Goal: Task Accomplishment & Management: Manage account settings

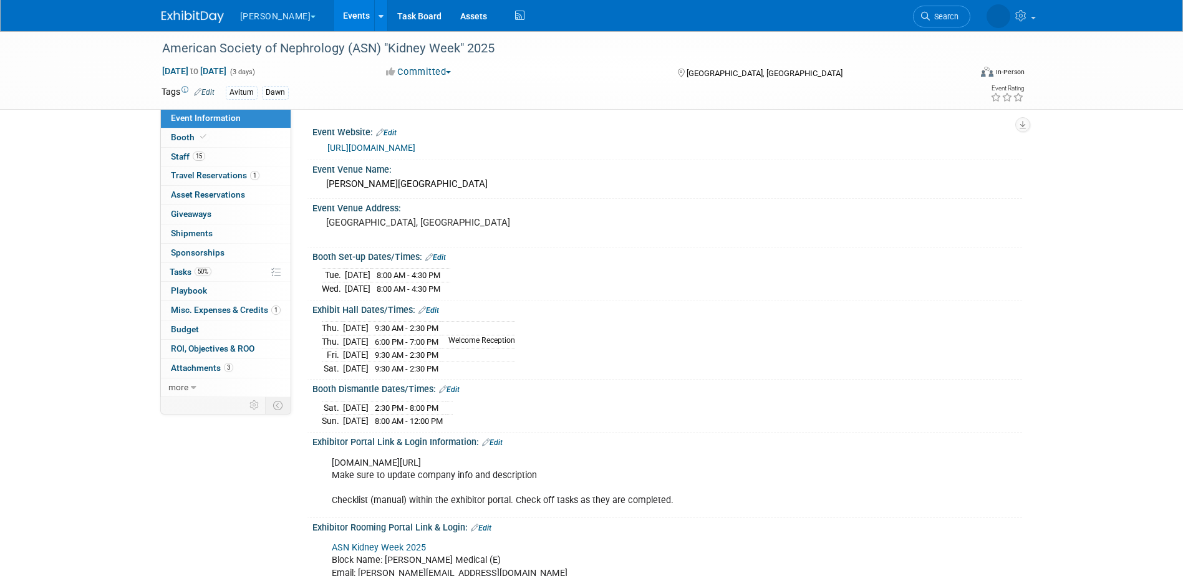
click at [336, 10] on link "Events" at bounding box center [357, 15] width 46 height 31
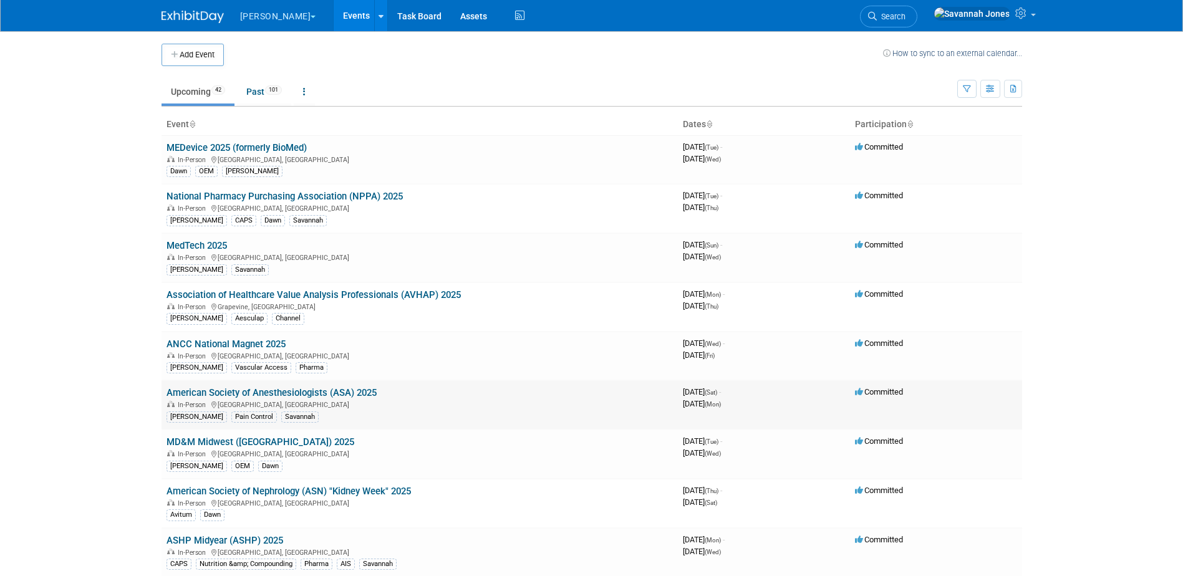
click at [357, 390] on link "American Society of Anesthesiologists (ASA) 2025" at bounding box center [272, 392] width 210 height 11
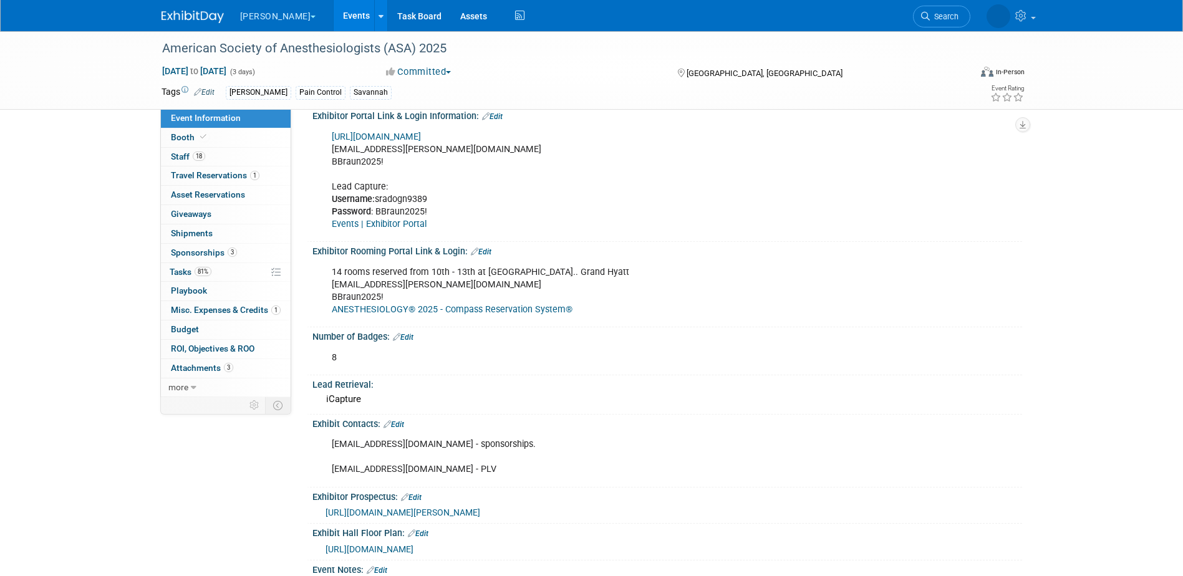
scroll to position [437, 0]
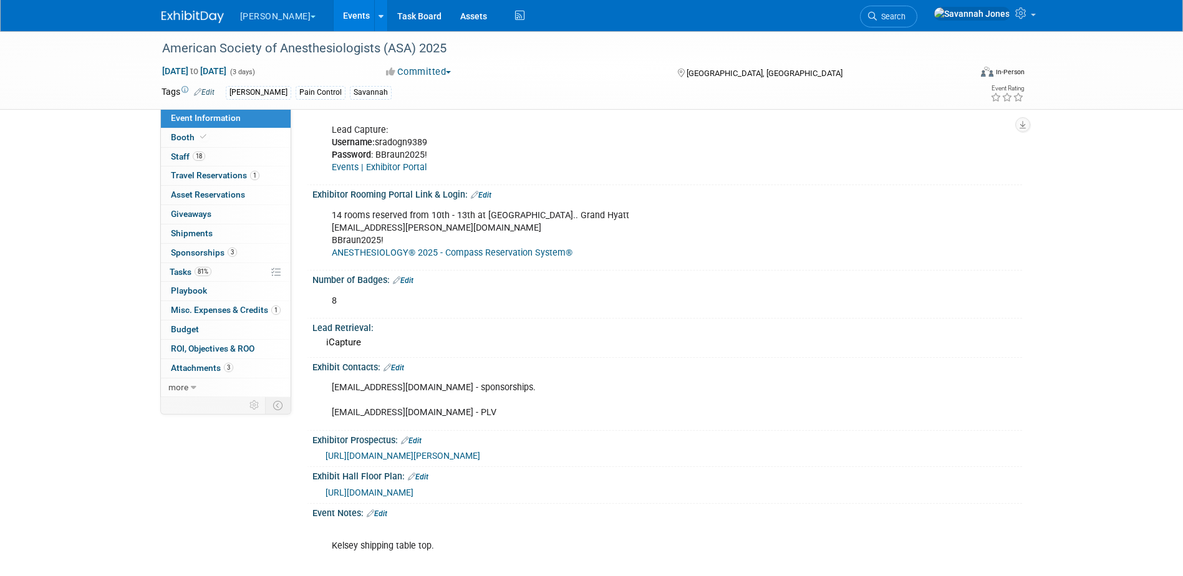
click at [404, 365] on link "Edit" at bounding box center [394, 368] width 21 height 9
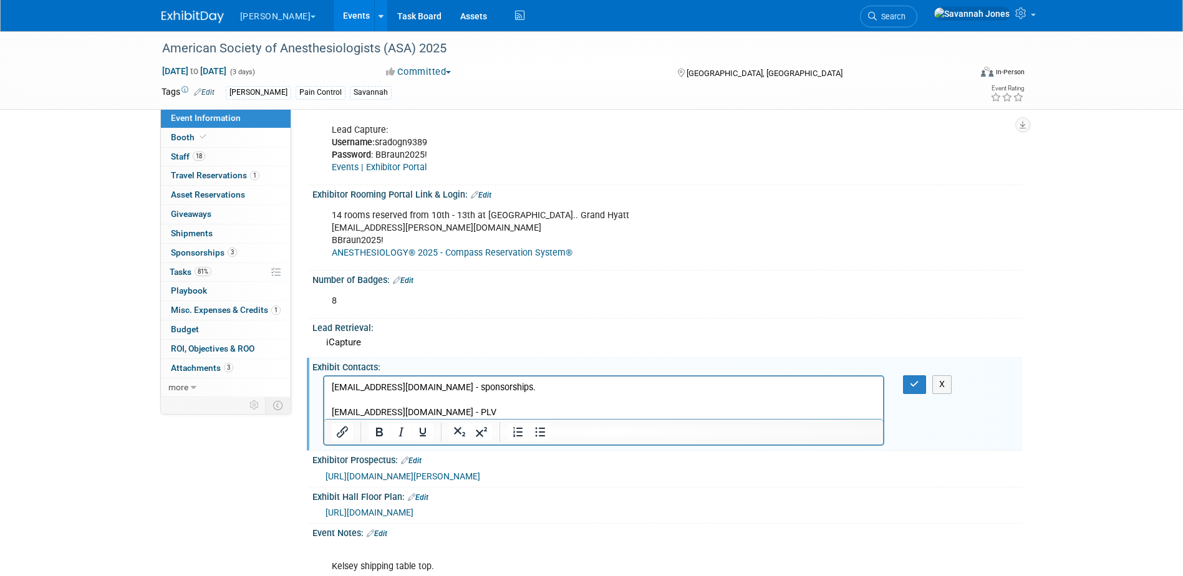
scroll to position [0, 0]
drag, startPoint x: 523, startPoint y: 410, endPoint x: 331, endPoint y: 408, distance: 192.7
click at [331, 408] on body "ccarchia@tradeshowlogic.com - sponsorships. rrodriguezsandoval@caesars.com - PLV" at bounding box center [604, 400] width 546 height 37
copy p "rrodriguezsandoval@caesars.com - PLV"
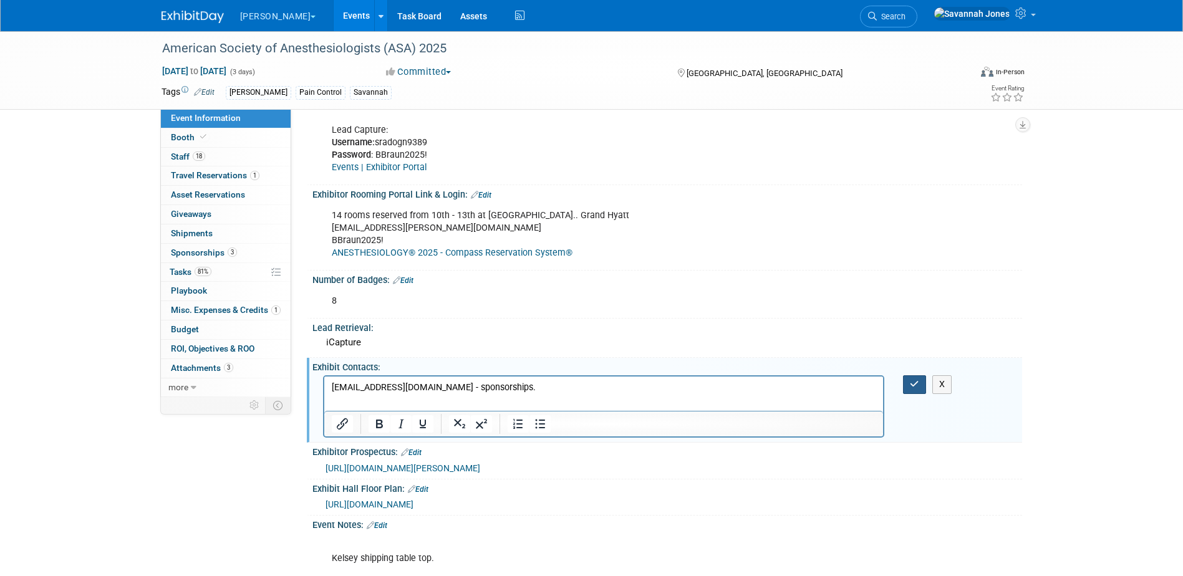
click at [915, 380] on icon "button" at bounding box center [914, 384] width 9 height 9
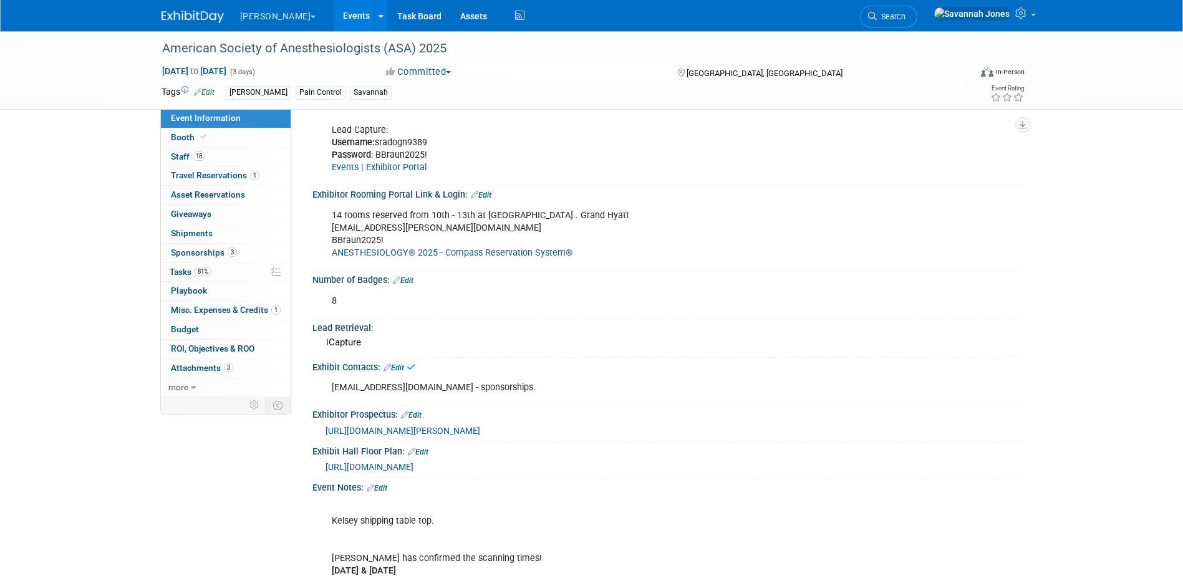
click at [334, 10] on link "Events" at bounding box center [357, 15] width 46 height 31
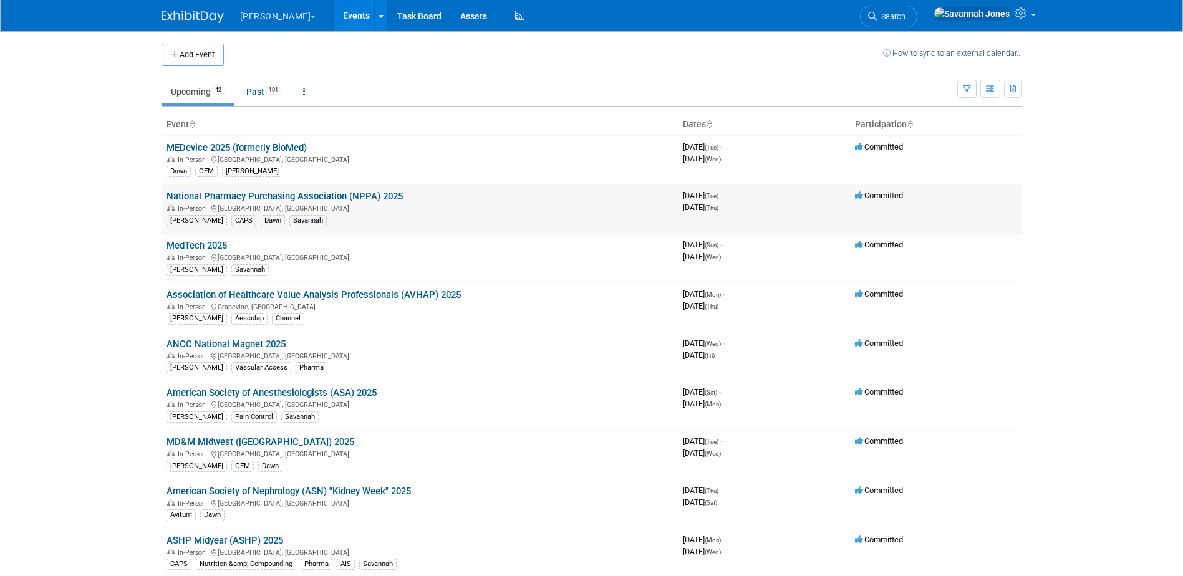
click at [360, 185] on td "National Pharmacy Purchasing Association (NPPA) 2025 In-Person Las Vegas, NV B.…" at bounding box center [420, 208] width 516 height 49
click at [363, 190] on td "National Pharmacy Purchasing Association (NPPA) 2025 In-Person Las Vegas, NV B.…" at bounding box center [420, 208] width 516 height 49
click at [364, 193] on link "National Pharmacy Purchasing Association (NPPA) 2025" at bounding box center [285, 196] width 236 height 11
click at [366, 395] on link "American Society of Anesthesiologists (ASA) 2025" at bounding box center [272, 392] width 210 height 11
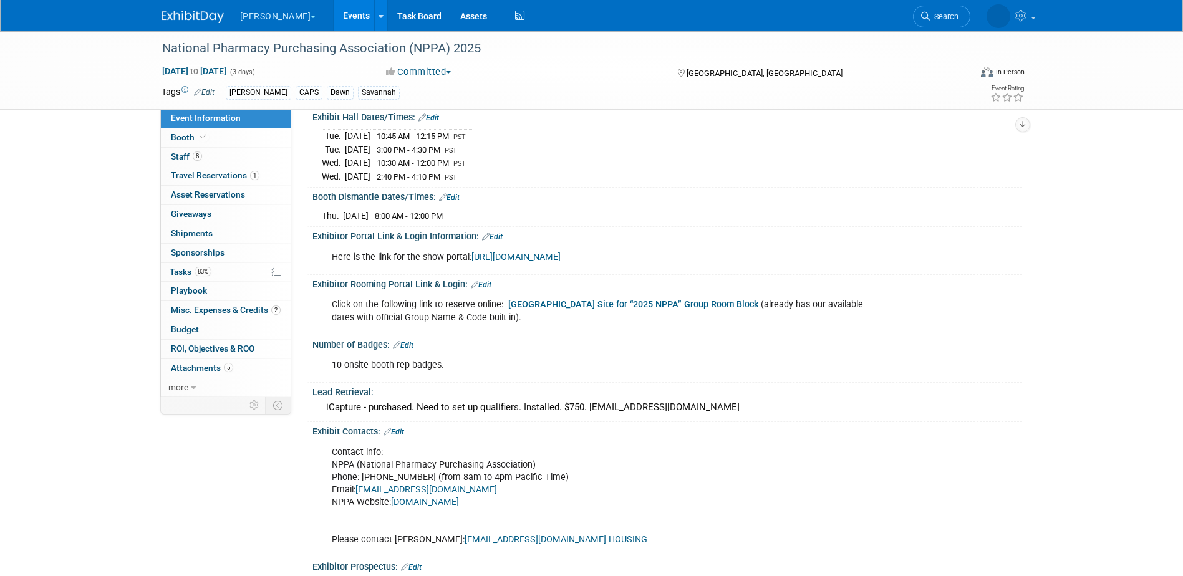
scroll to position [249, 0]
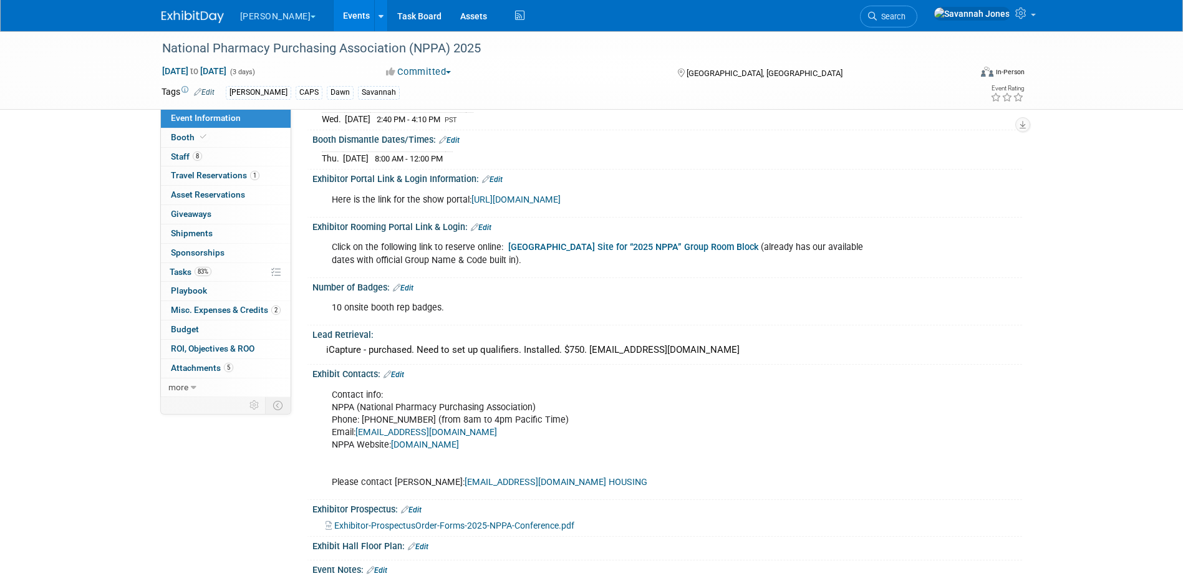
click at [397, 372] on link "Edit" at bounding box center [394, 374] width 21 height 9
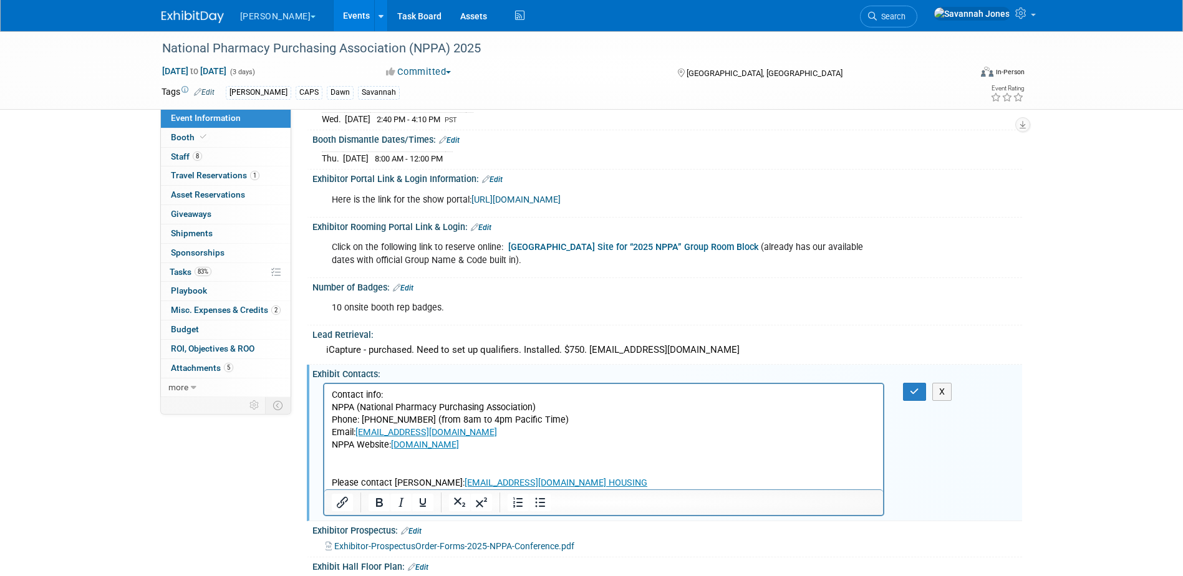
scroll to position [0, 0]
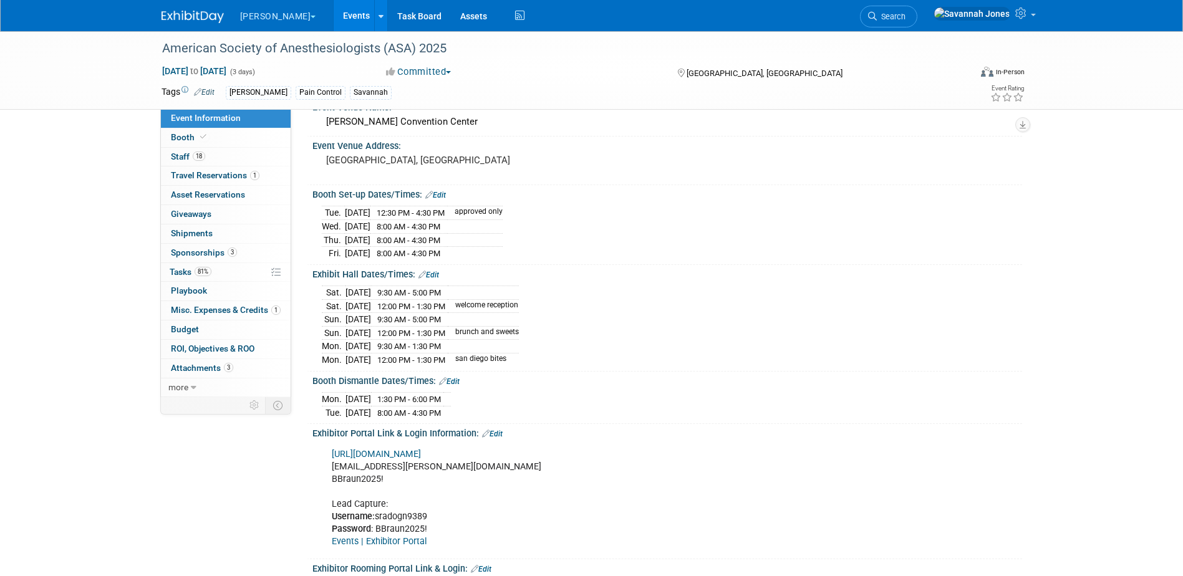
scroll to position [125, 0]
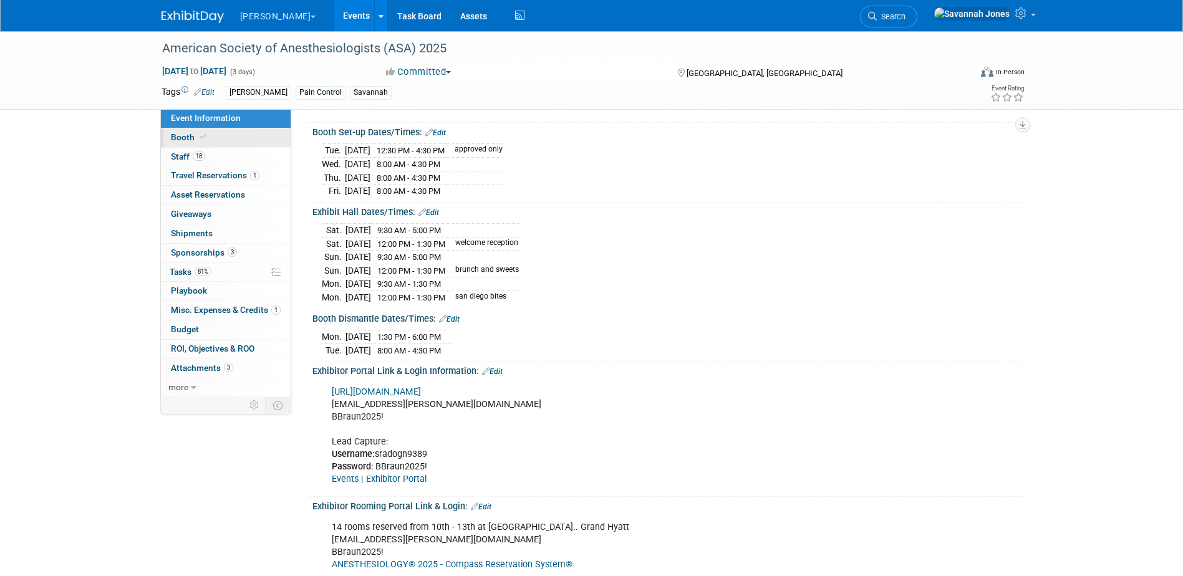
click at [218, 137] on link "Booth" at bounding box center [226, 137] width 130 height 19
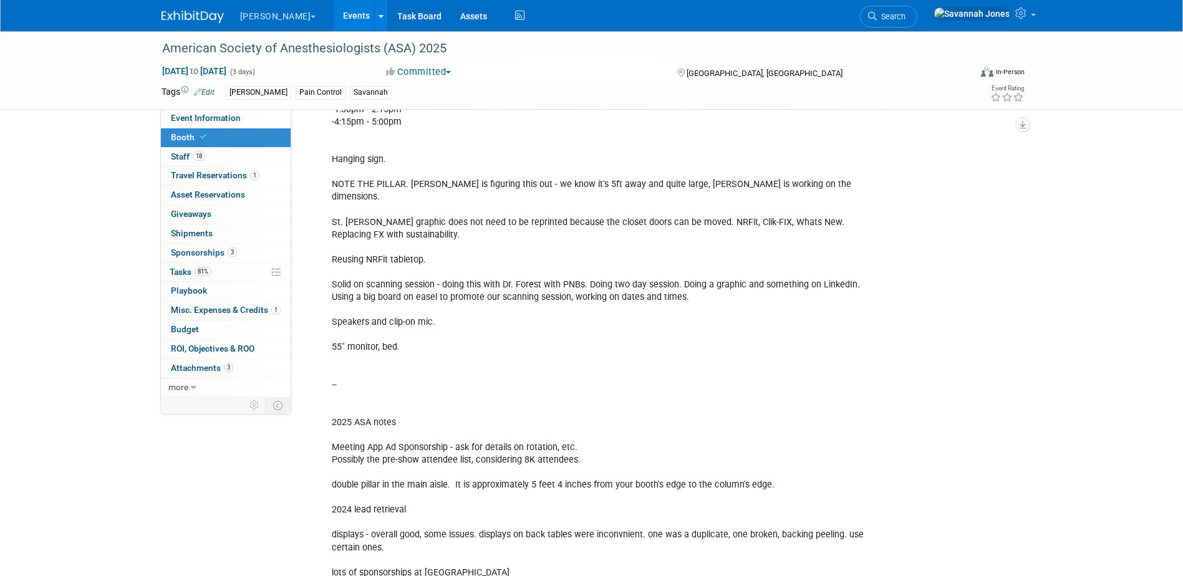
scroll to position [249, 0]
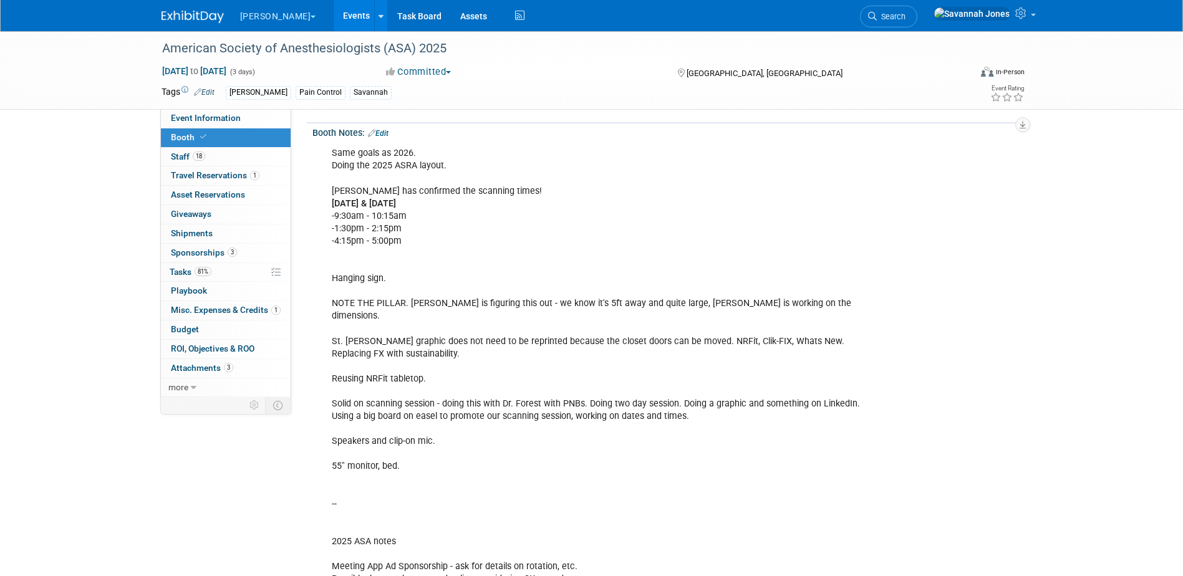
click at [334, 18] on link "Events" at bounding box center [357, 15] width 46 height 31
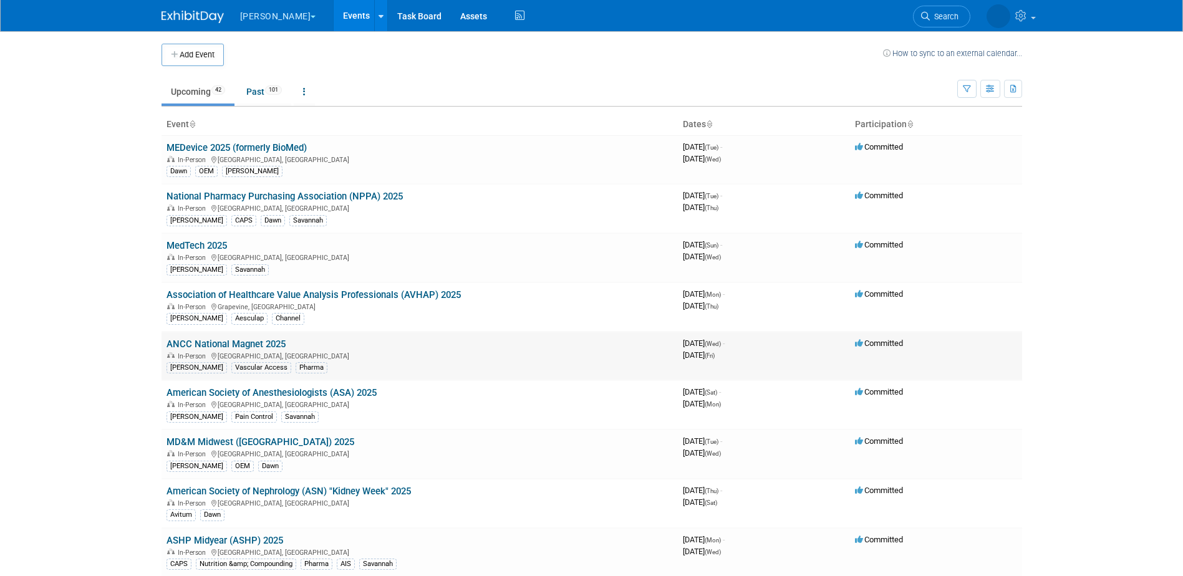
click at [264, 345] on link "ANCC National Magnet 2025" at bounding box center [226, 344] width 119 height 11
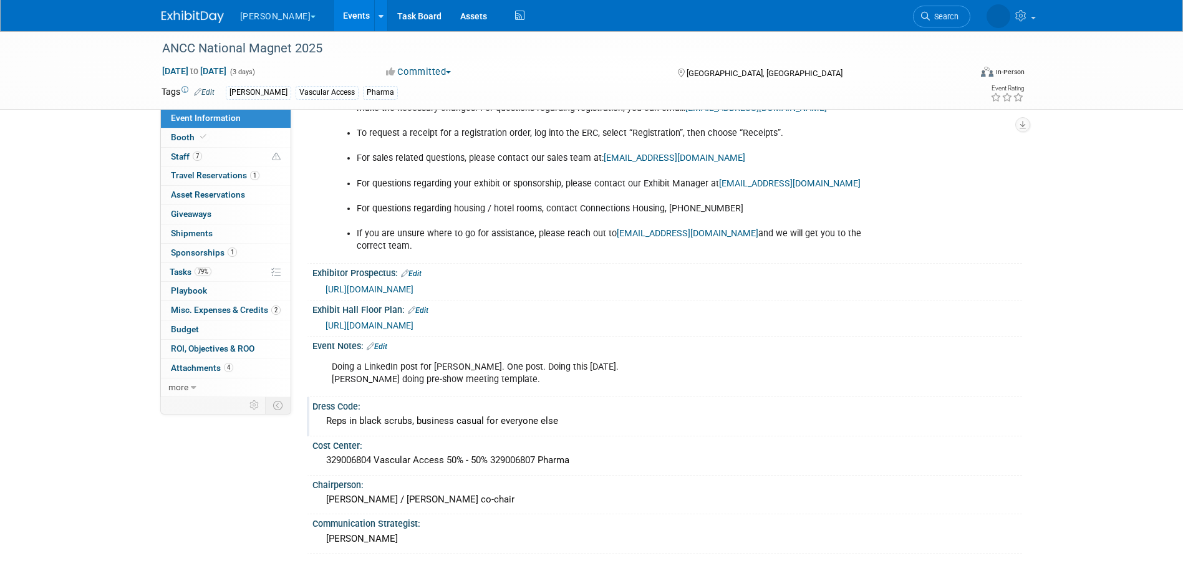
scroll to position [921, 0]
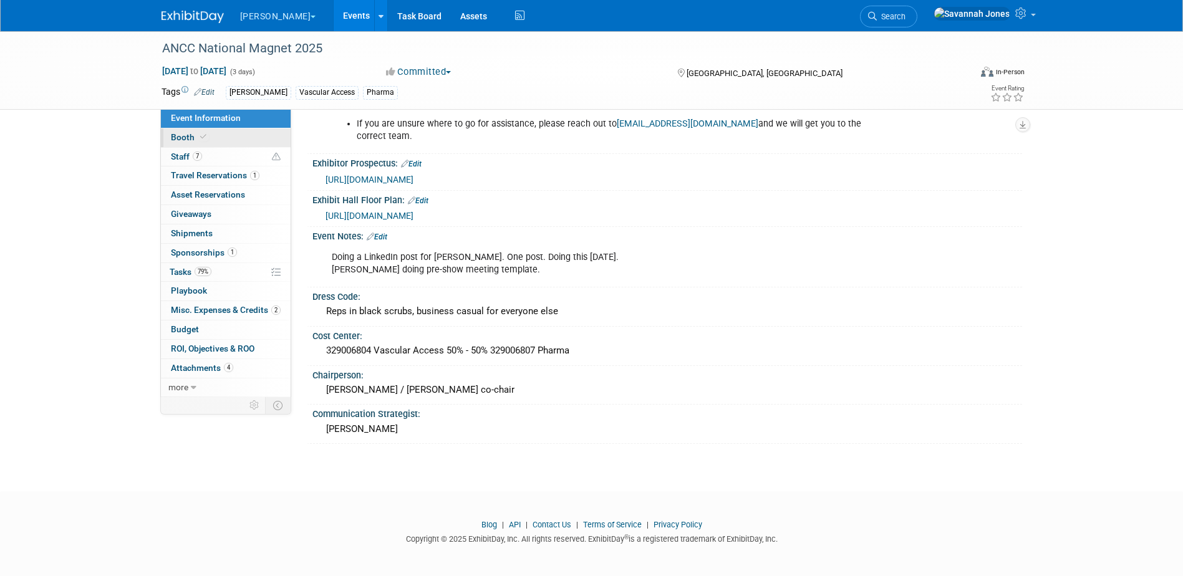
click at [236, 137] on link "Booth" at bounding box center [226, 137] width 130 height 19
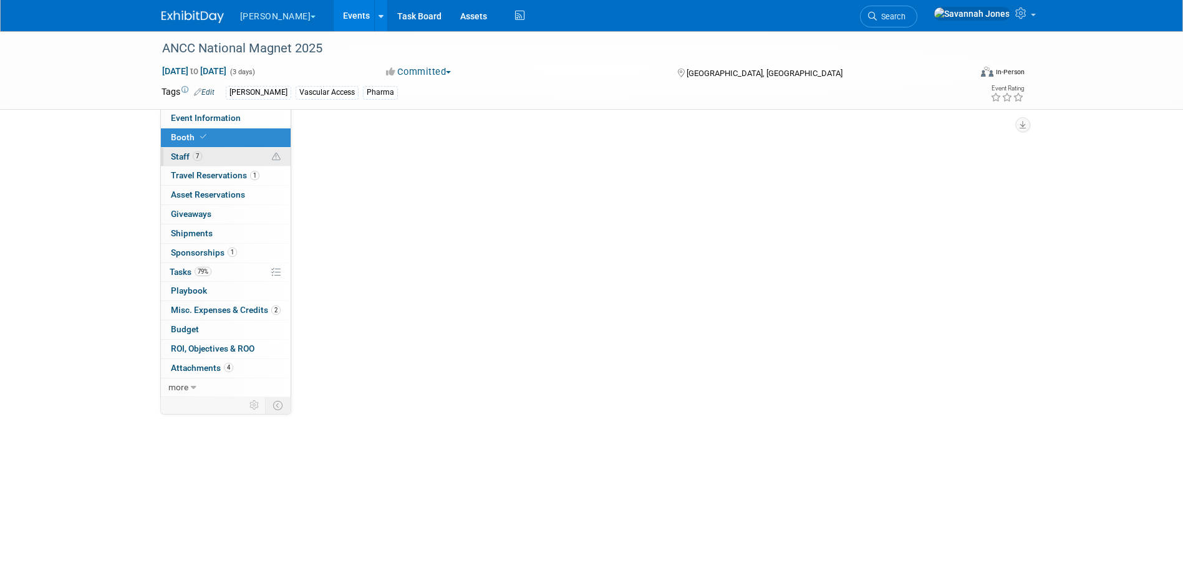
click at [230, 148] on link "7 Staff 7" at bounding box center [226, 157] width 130 height 19
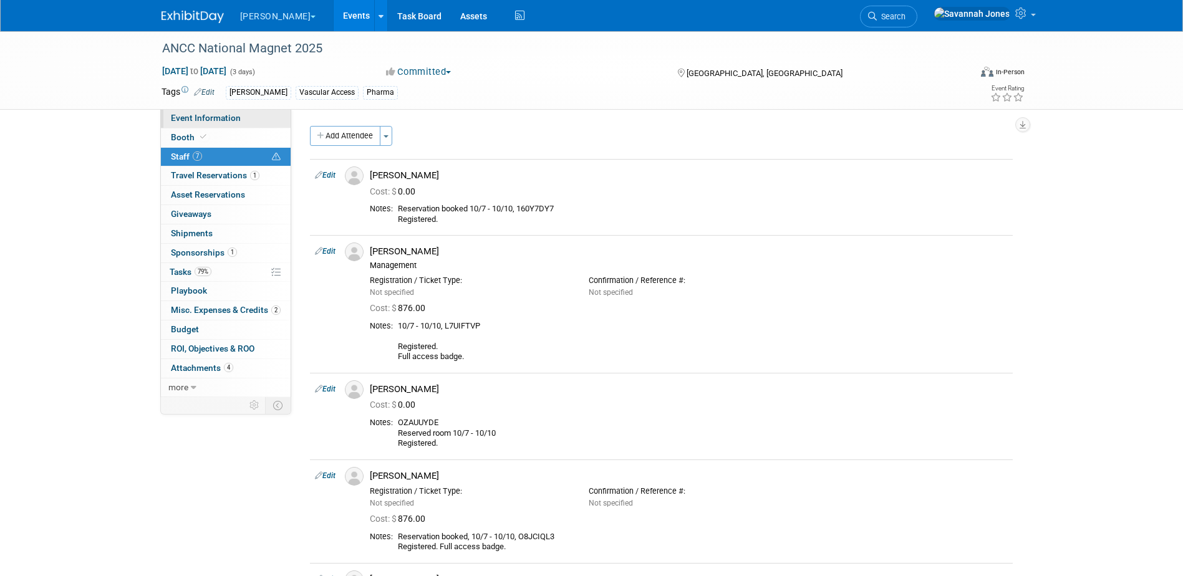
click at [174, 120] on span "Event Information" at bounding box center [206, 118] width 70 height 10
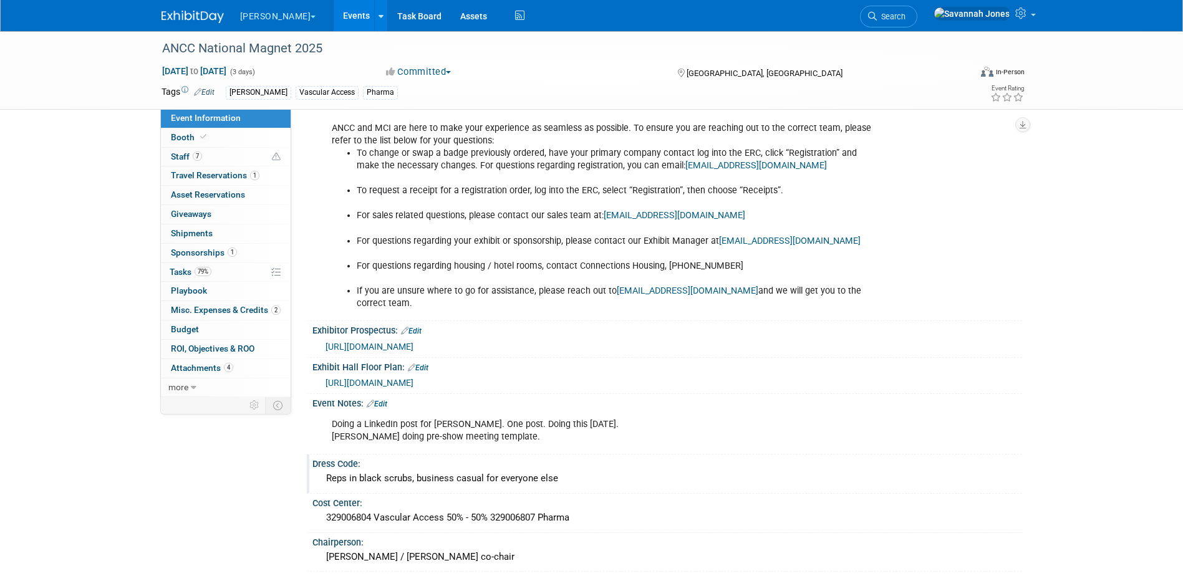
scroll to position [921, 0]
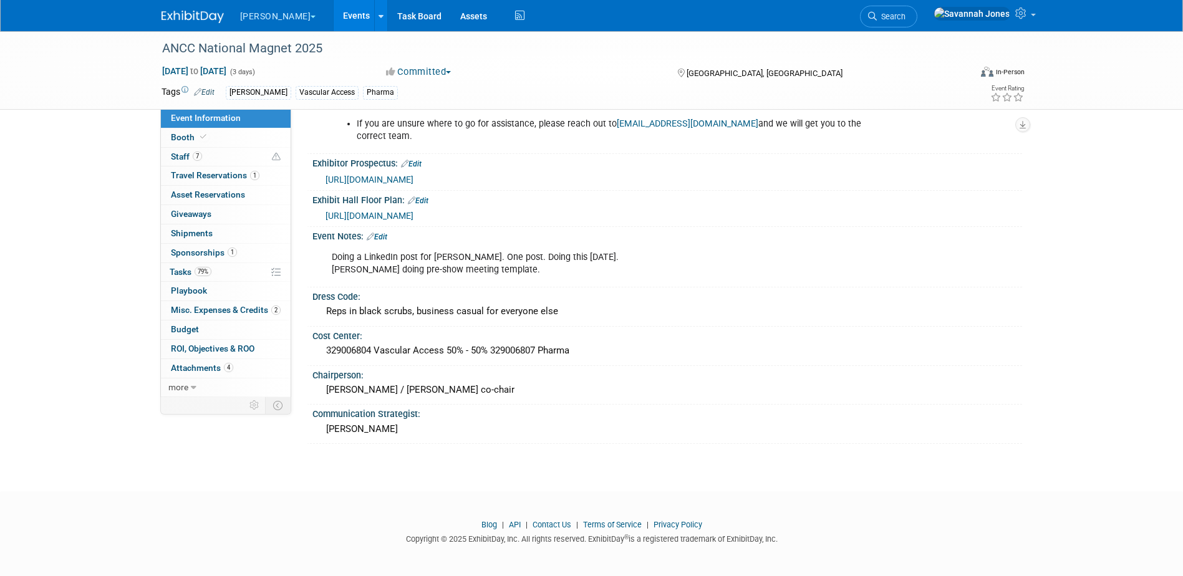
click at [334, 14] on link "Events" at bounding box center [357, 15] width 46 height 31
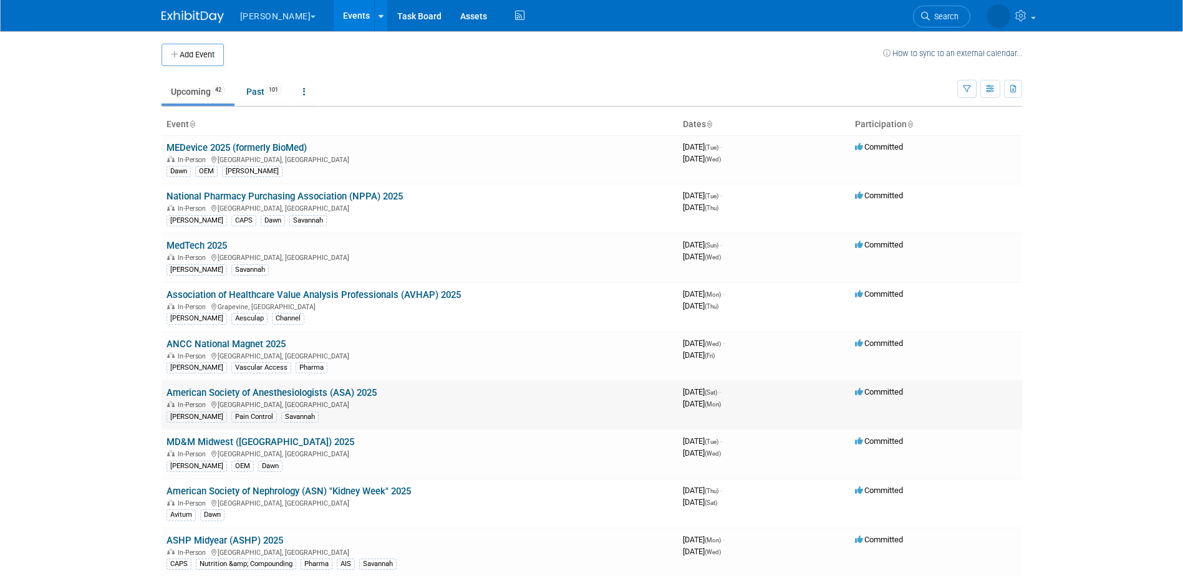
click at [319, 388] on link "American Society of Anesthesiologists (ASA) 2025" at bounding box center [272, 392] width 210 height 11
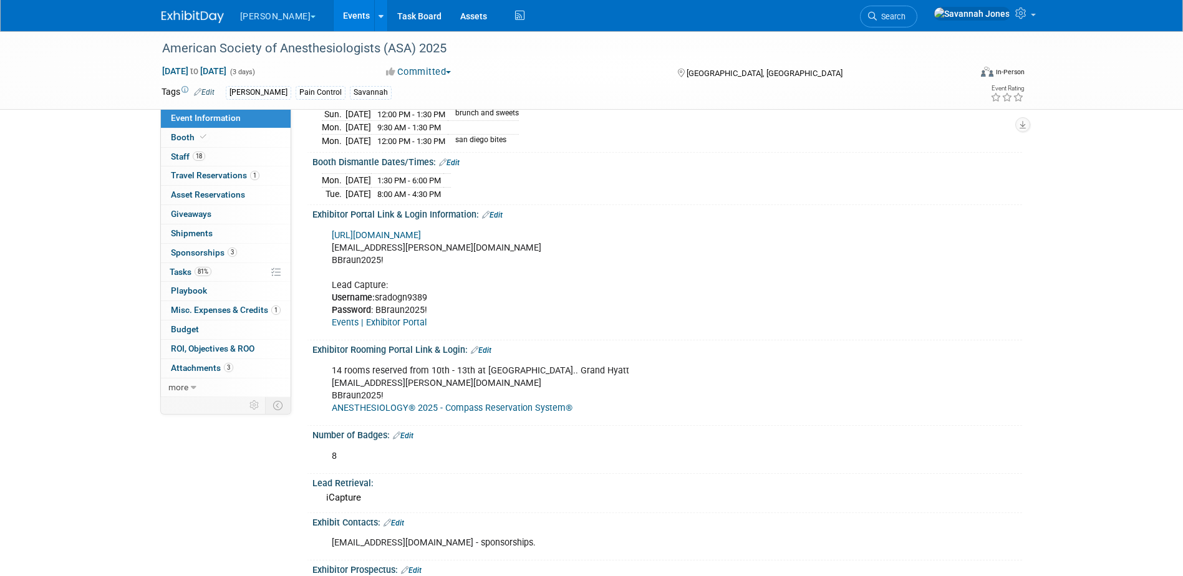
scroll to position [374, 0]
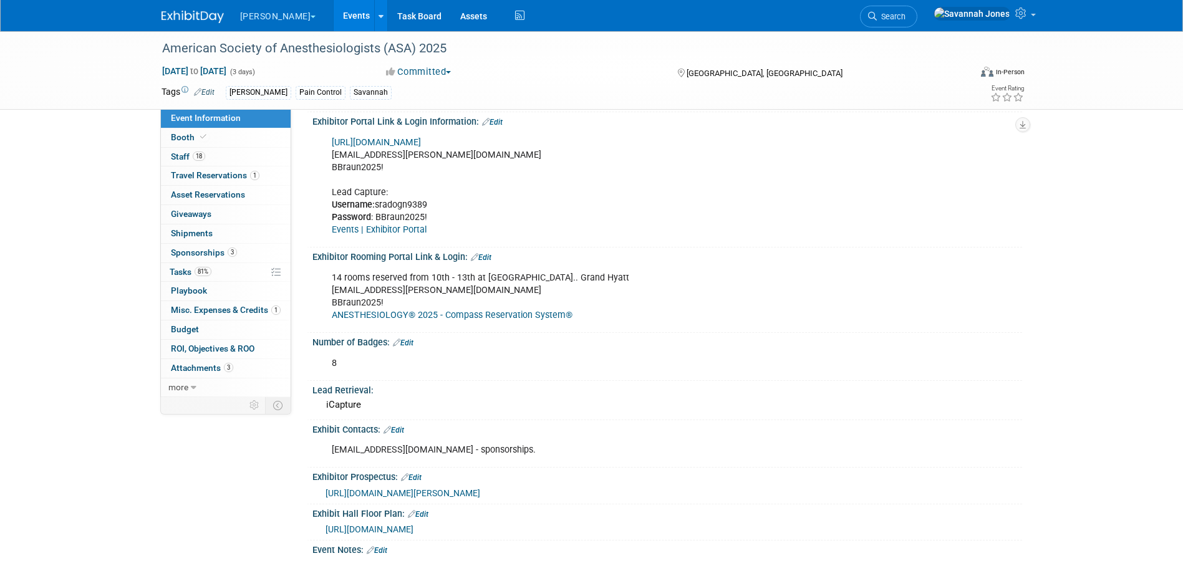
click at [402, 426] on link "Edit" at bounding box center [394, 430] width 21 height 9
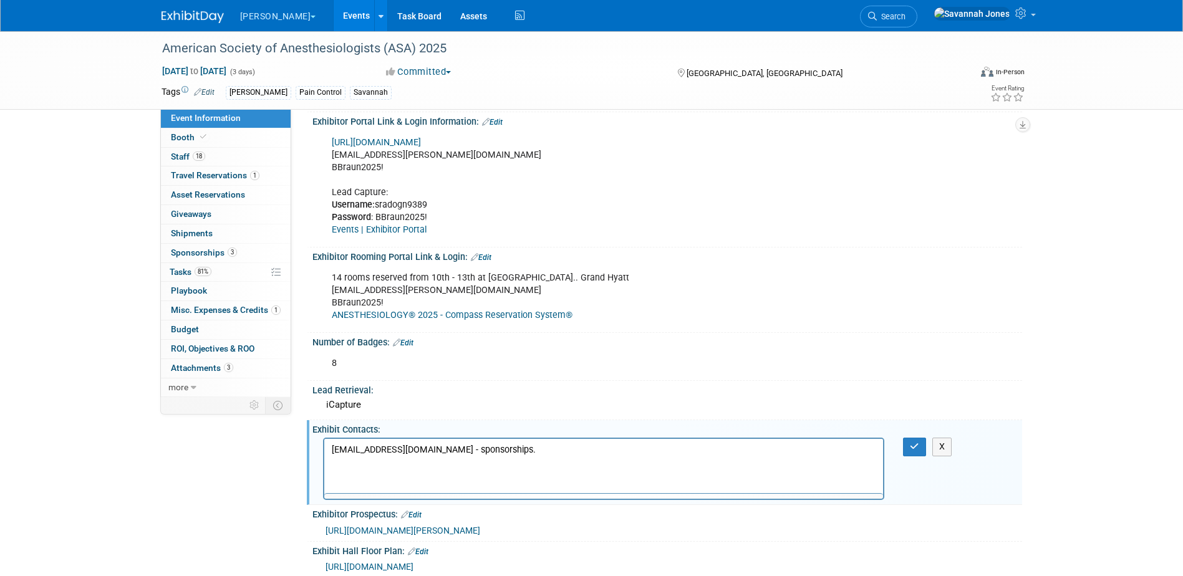
scroll to position [0, 0]
click at [567, 457] on html "ccarchia@tradeshowlogic.com - sponsorships." at bounding box center [603, 447] width 559 height 17
paste body "Rich Text Area. Press ALT-0 for help."
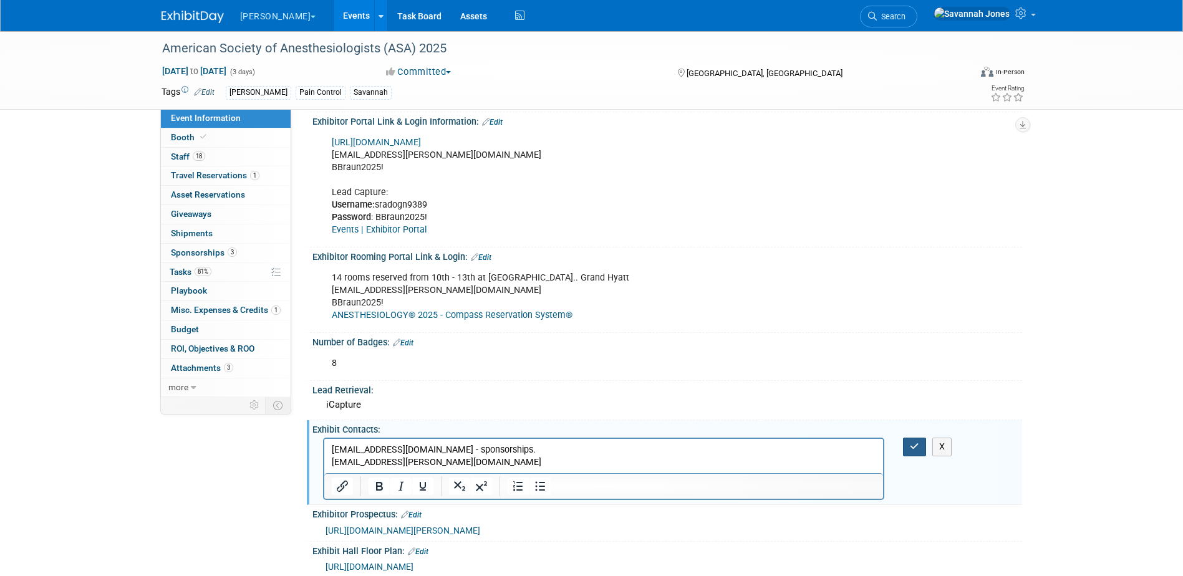
click at [917, 438] on button "button" at bounding box center [914, 447] width 23 height 18
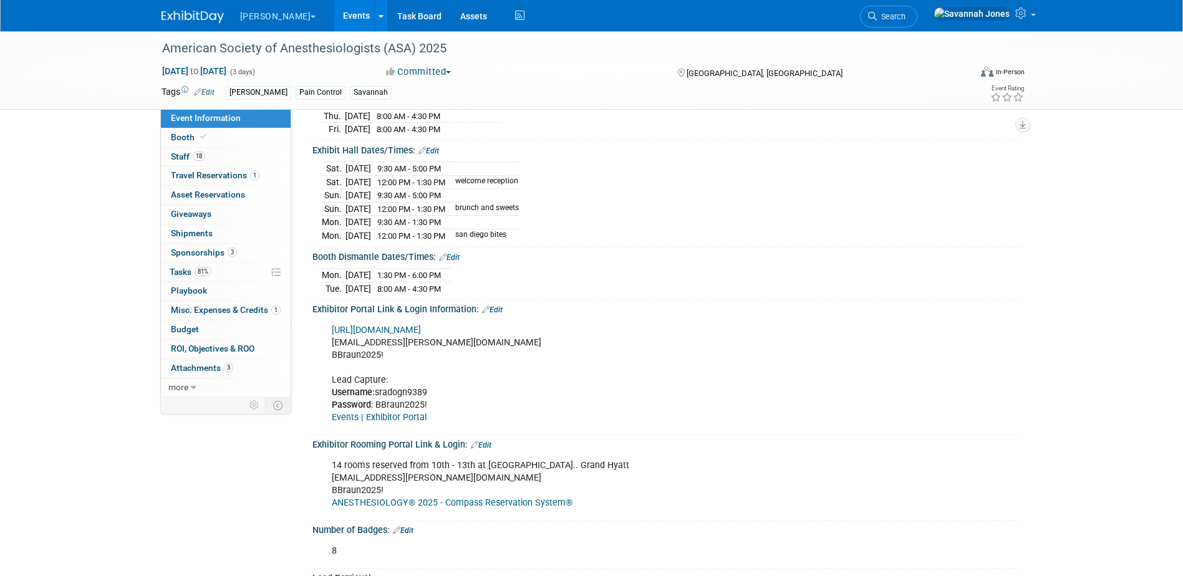
scroll to position [187, 0]
click at [421, 324] on link "https://ANES2025.exh.mapyourshow.com/" at bounding box center [376, 329] width 89 height 11
click at [334, 10] on link "Events" at bounding box center [357, 15] width 46 height 31
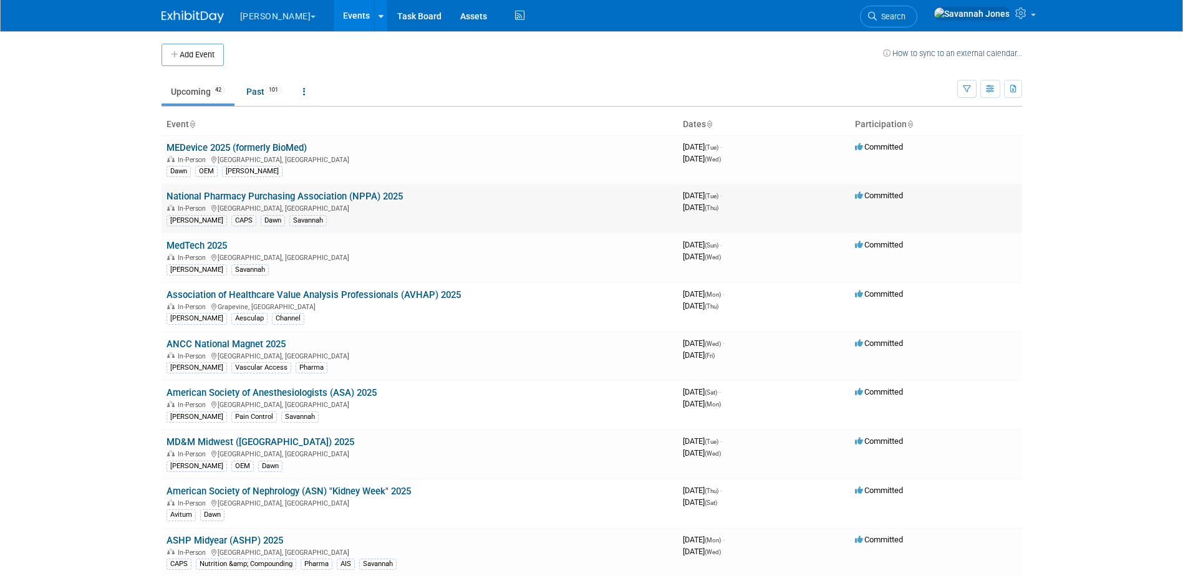
click at [326, 192] on link "National Pharmacy Purchasing Association (NPPA) 2025" at bounding box center [285, 196] width 236 height 11
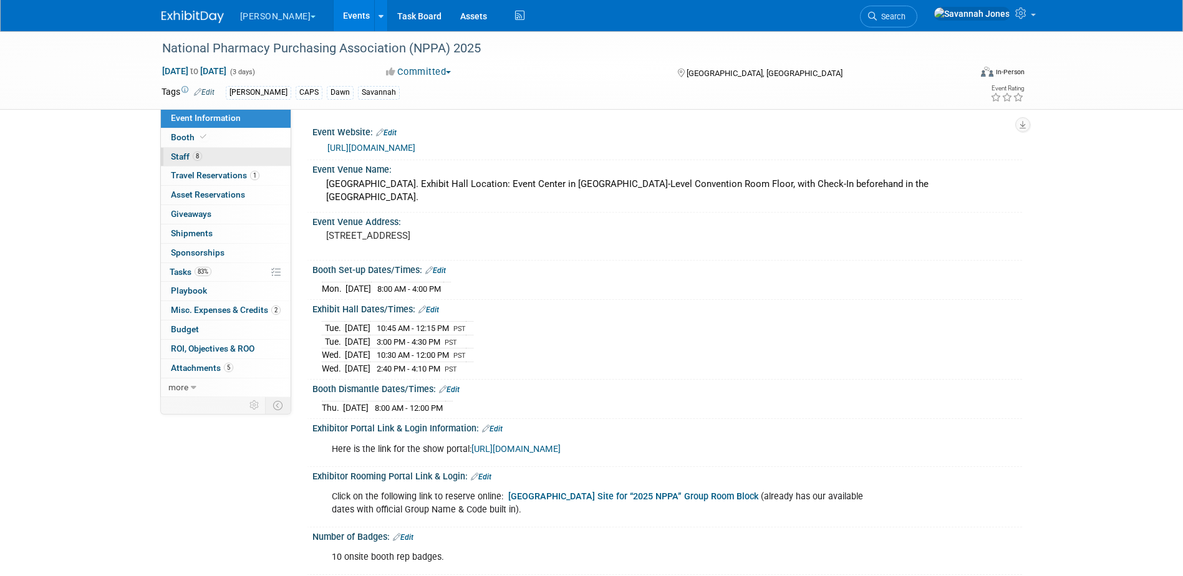
click at [259, 155] on link "8 Staff 8" at bounding box center [226, 157] width 130 height 19
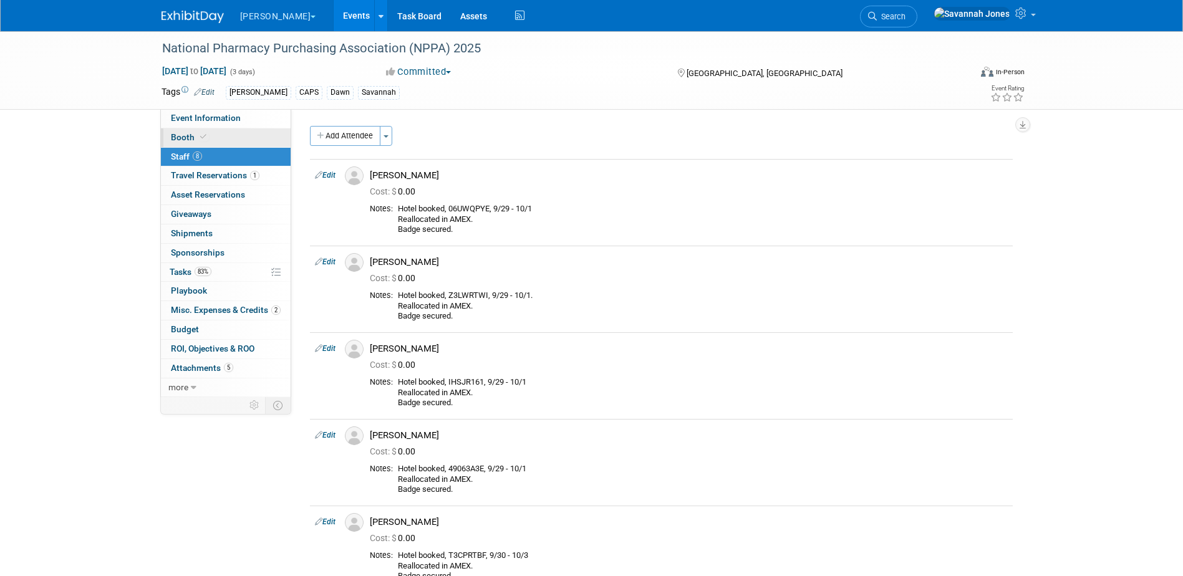
click at [243, 139] on link "Booth" at bounding box center [226, 137] width 130 height 19
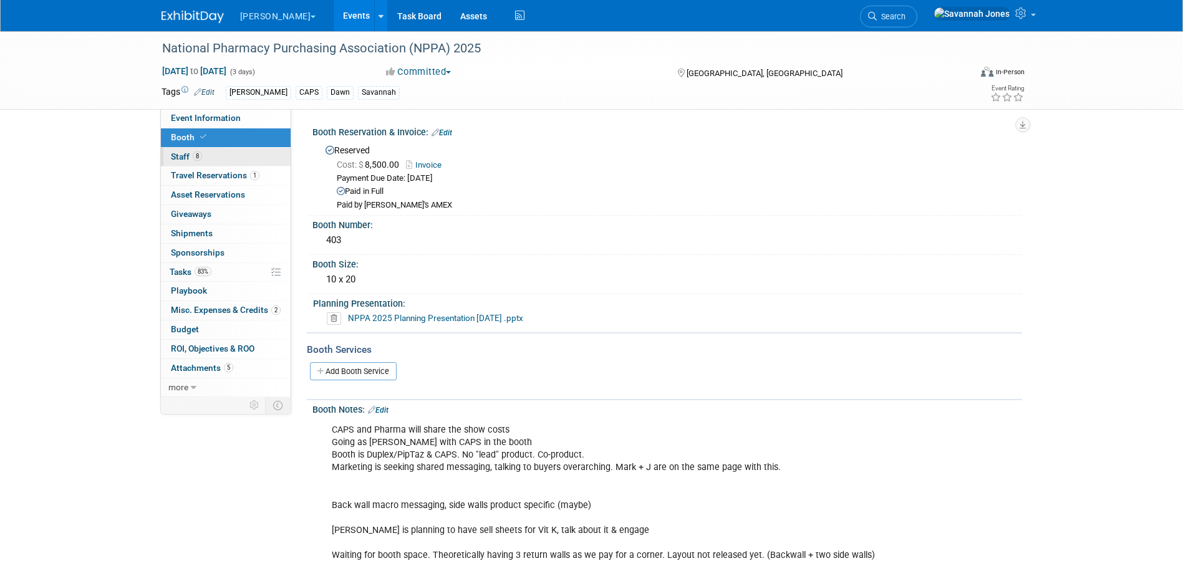
click at [246, 156] on link "8 Staff 8" at bounding box center [226, 157] width 130 height 19
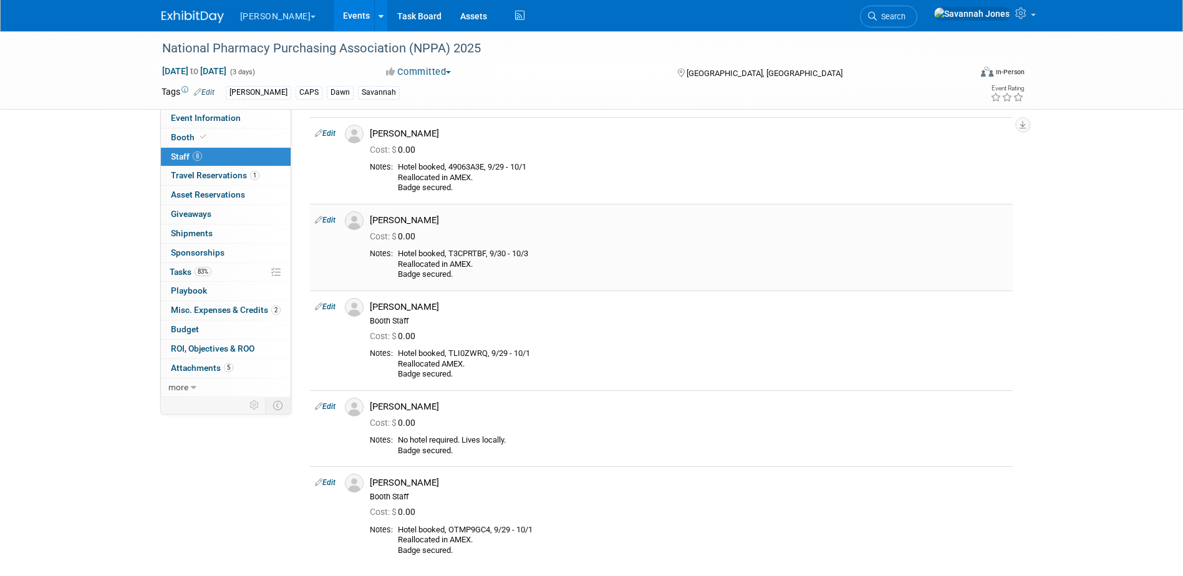
scroll to position [312, 0]
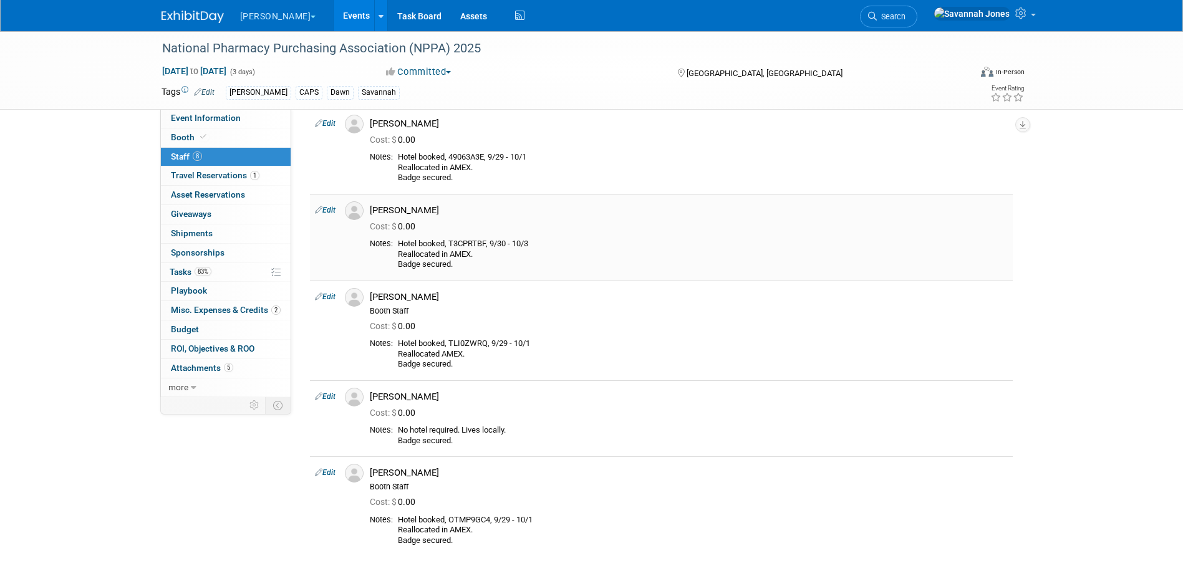
click at [326, 206] on link "Edit" at bounding box center [325, 210] width 21 height 9
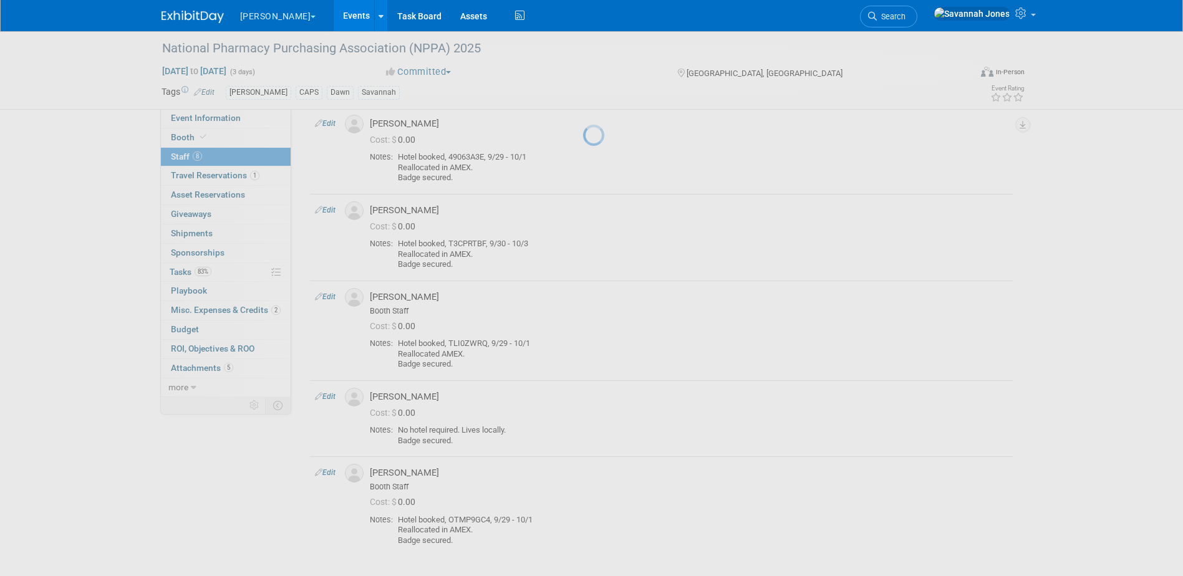
select select "3a764022-0207-4eeb-8696-6f83004d350c"
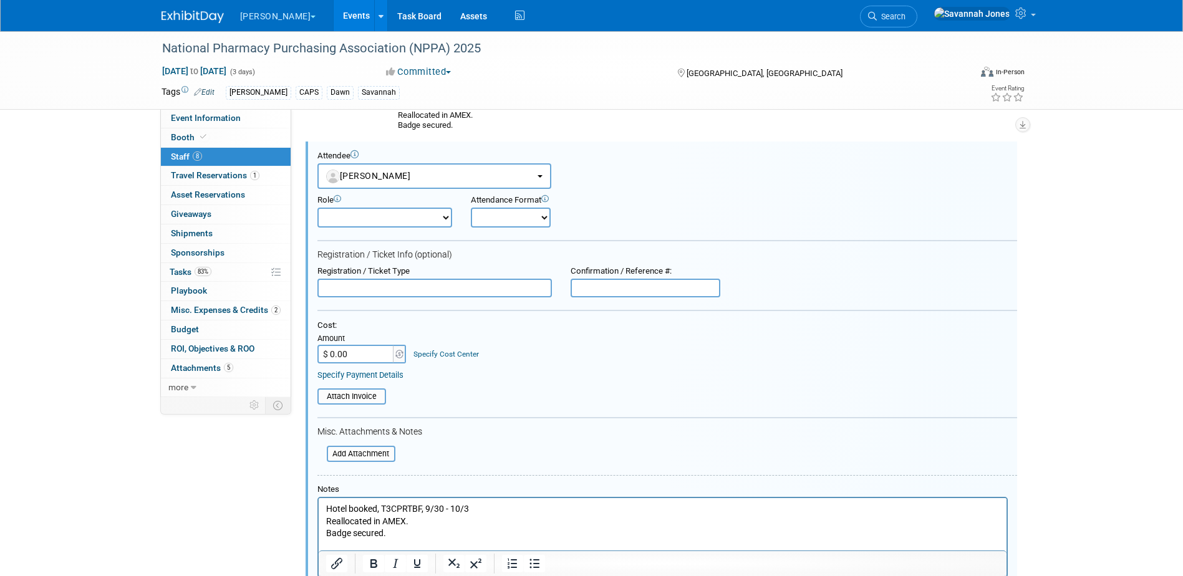
scroll to position [0, 0]
click at [372, 167] on button "[PERSON_NAME]" at bounding box center [434, 176] width 234 height 26
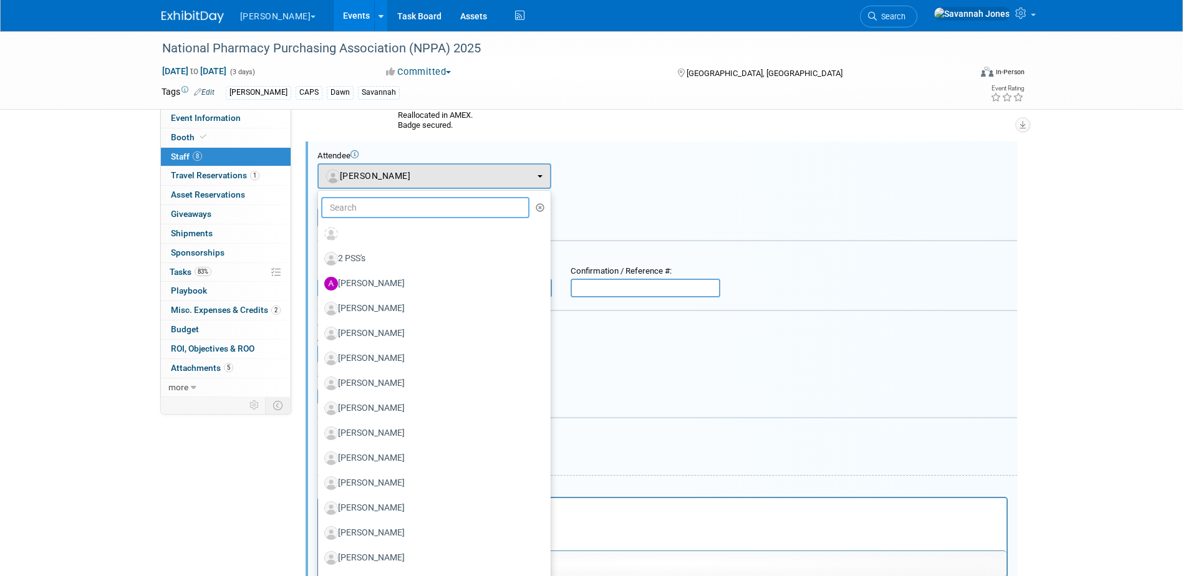
click at [380, 203] on input "text" at bounding box center [425, 207] width 209 height 21
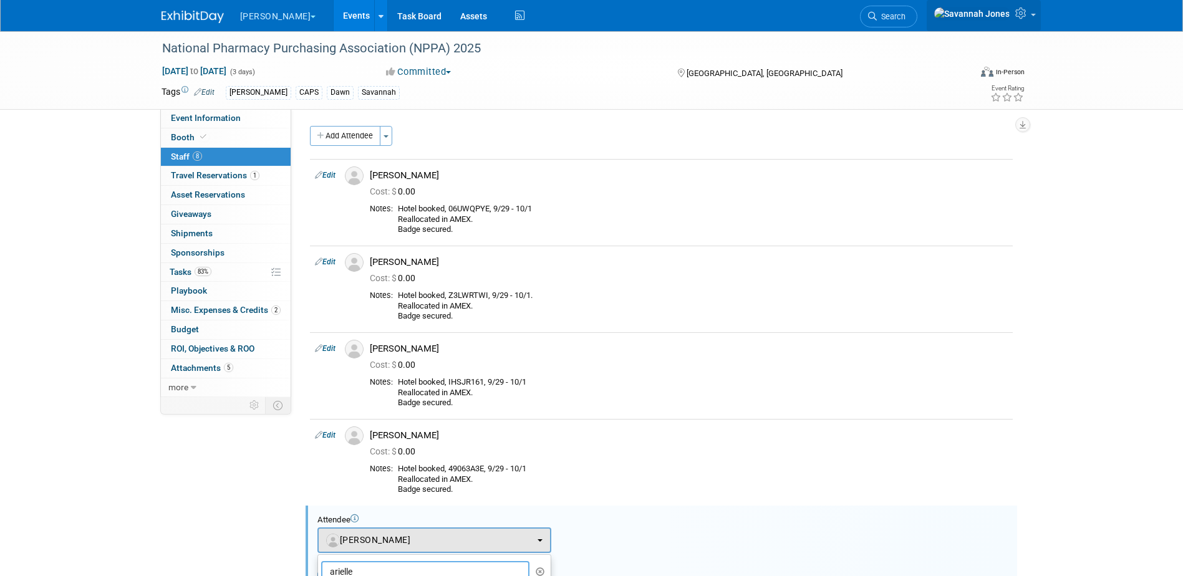
type input "arielle"
click at [1017, 16] on icon at bounding box center [1022, 12] width 14 height 11
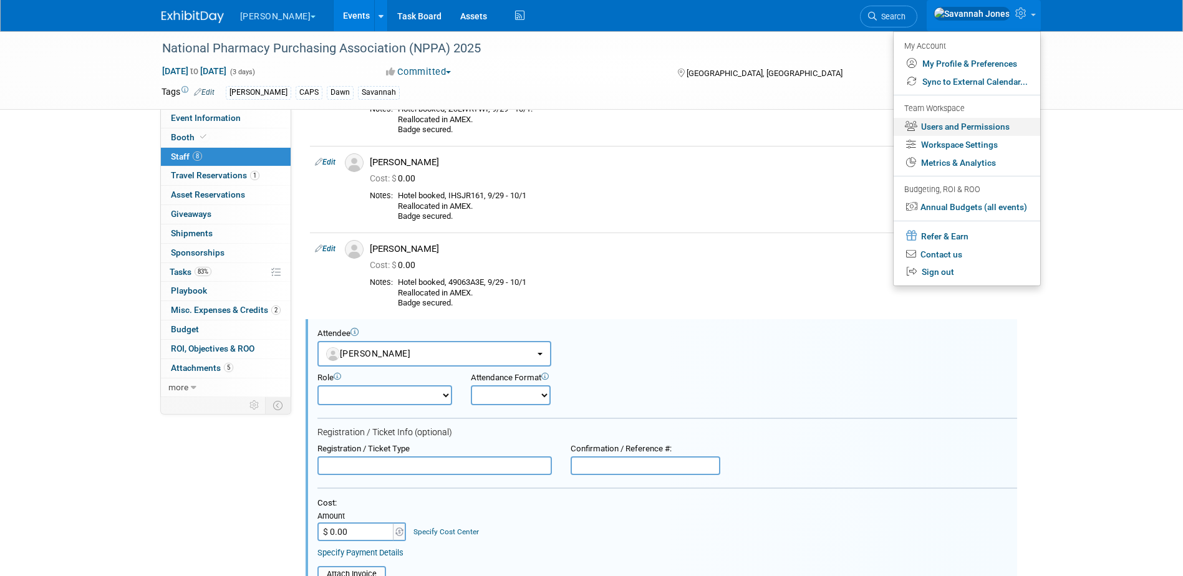
scroll to position [187, 0]
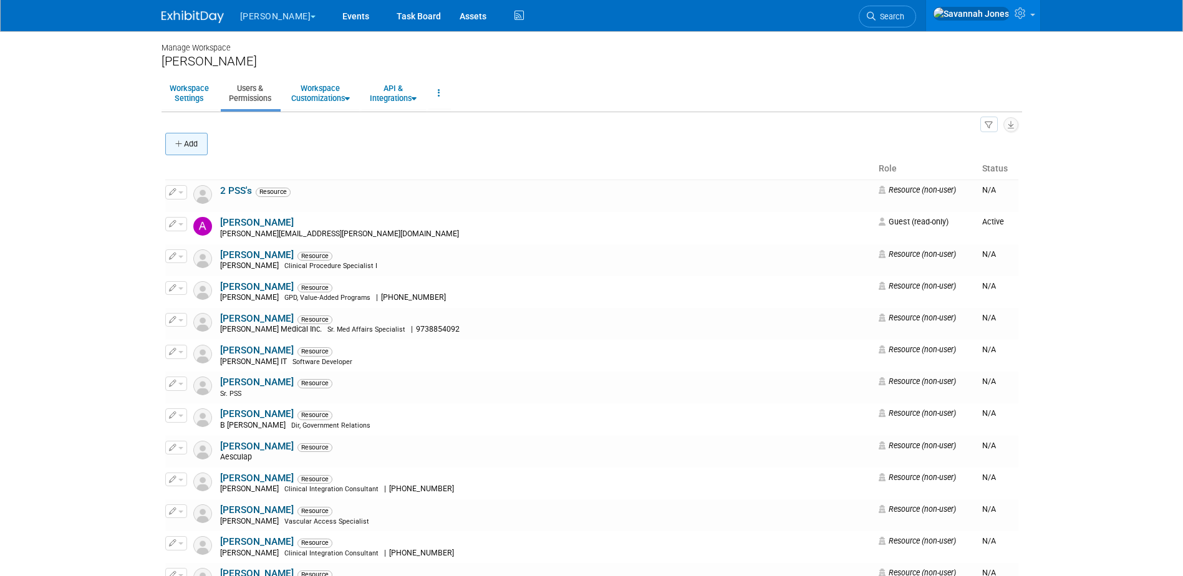
click at [180, 141] on icon "button" at bounding box center [179, 144] width 9 height 8
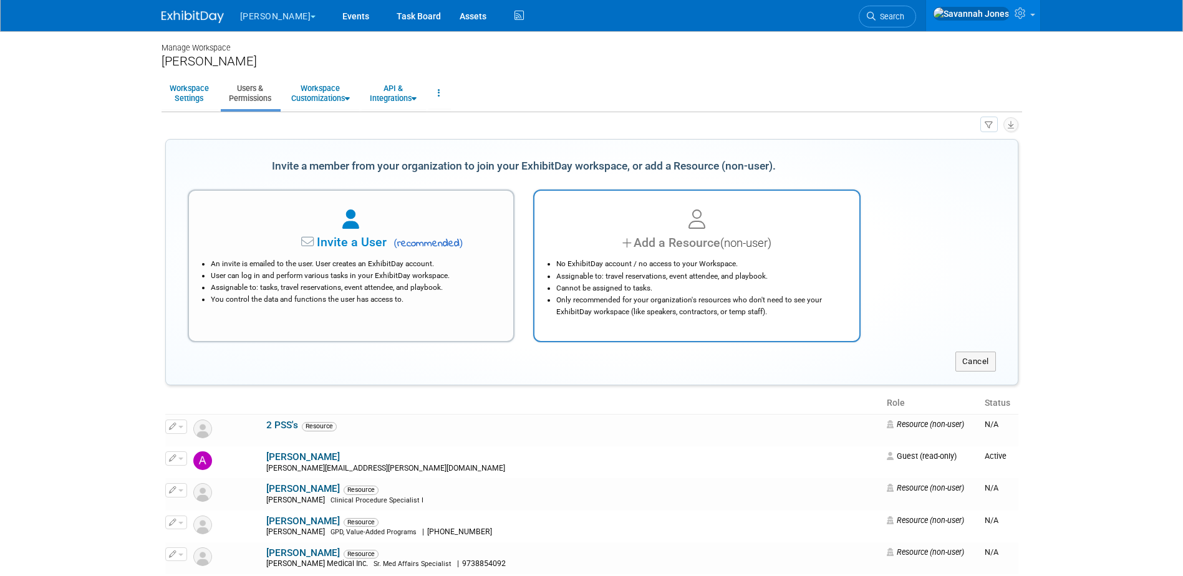
click at [642, 230] on div at bounding box center [697, 219] width 294 height 27
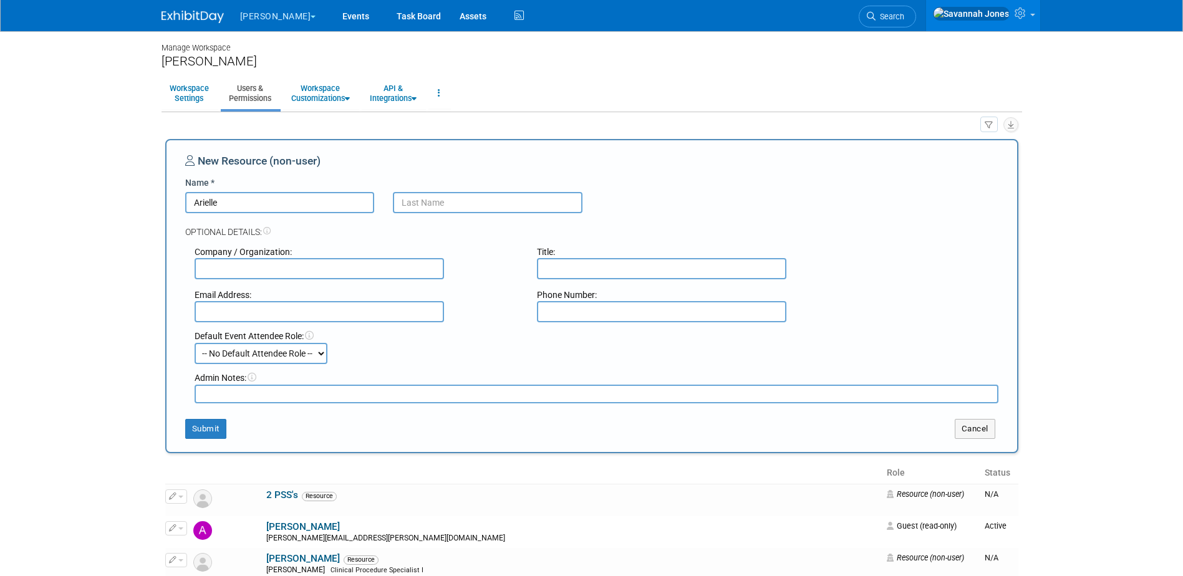
type input "Arielle"
type input "[PERSON_NAME]"
click at [191, 428] on button "Submit" at bounding box center [205, 429] width 41 height 20
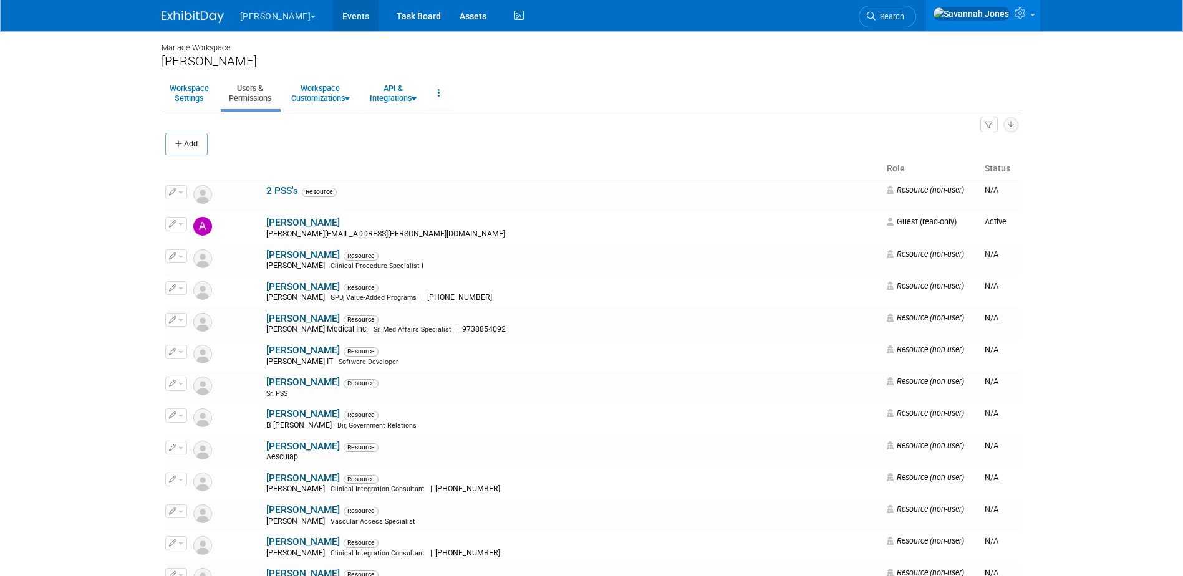
click at [336, 22] on link "Events" at bounding box center [356, 15] width 46 height 31
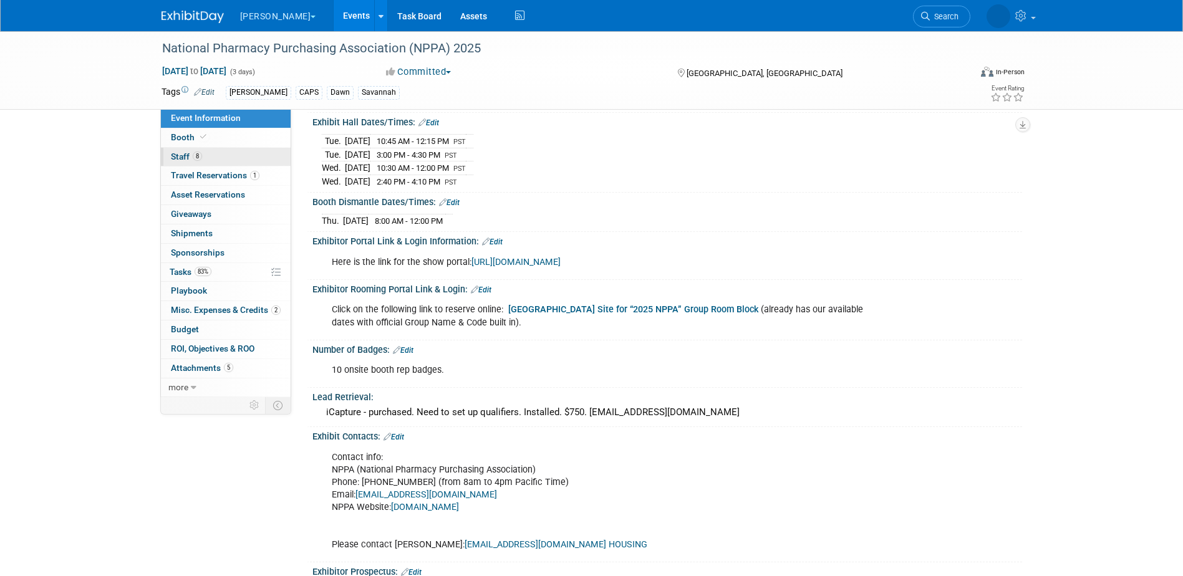
click at [195, 148] on link "8 Staff 8" at bounding box center [226, 157] width 130 height 19
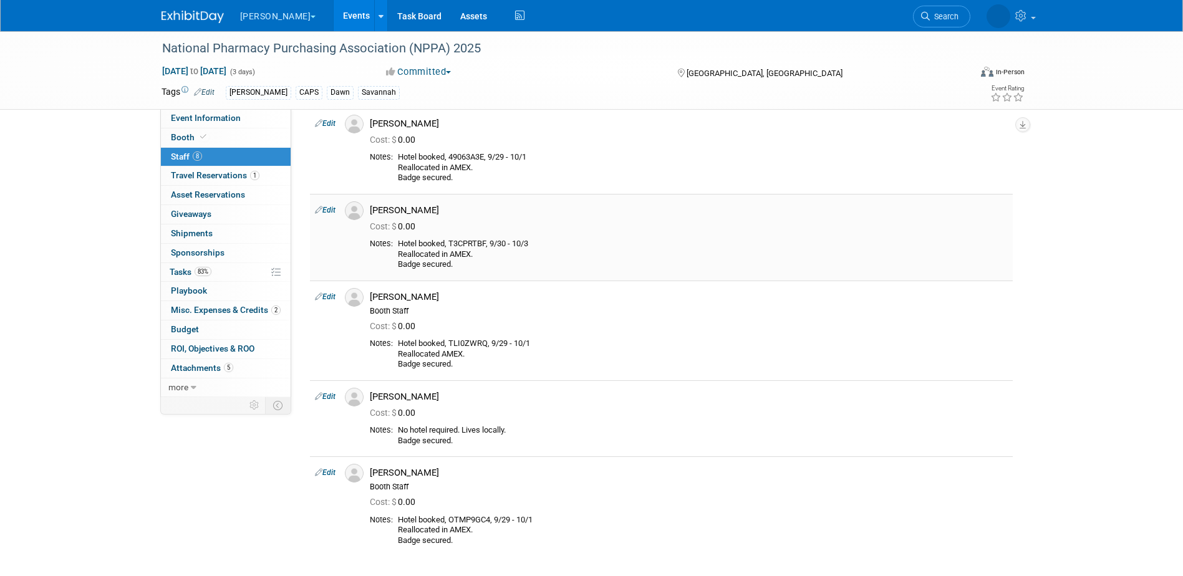
click at [319, 208] on icon at bounding box center [318, 209] width 7 height 13
select select "3a764022-0207-4eeb-8696-6f83004d350c"
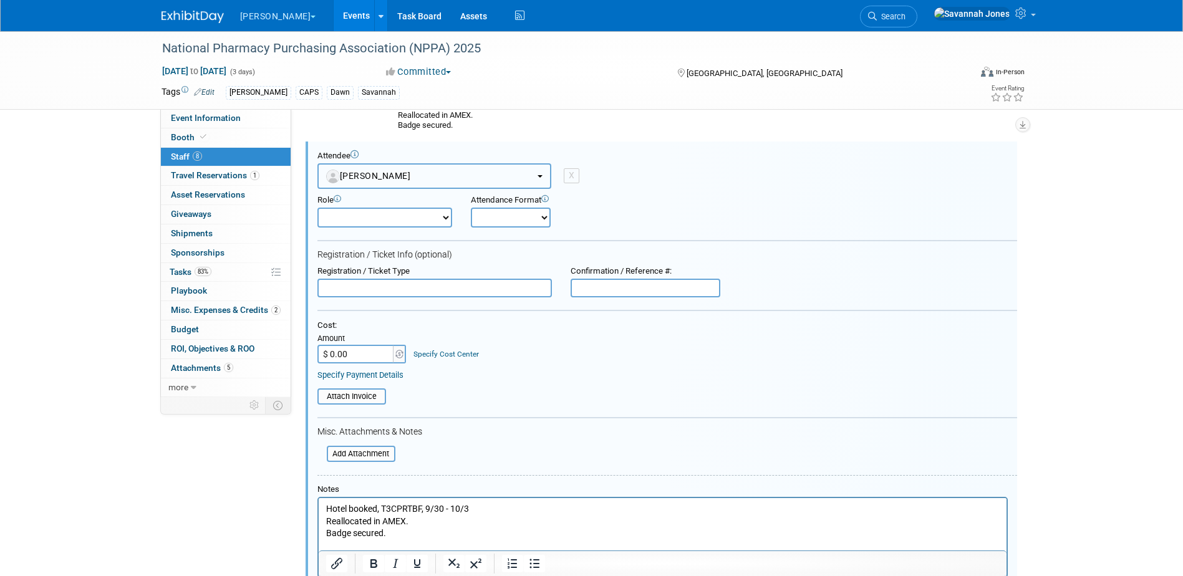
click at [382, 187] on button "[PERSON_NAME]" at bounding box center [434, 176] width 234 height 26
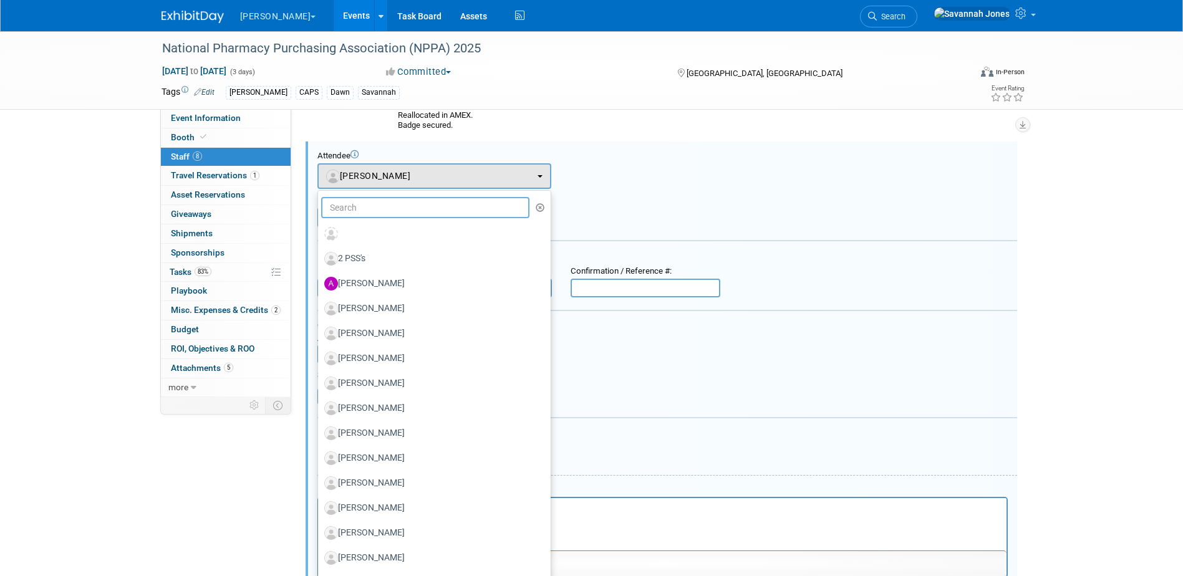
click at [380, 197] on input "text" at bounding box center [425, 207] width 209 height 21
click at [385, 215] on input "text" at bounding box center [425, 207] width 209 height 21
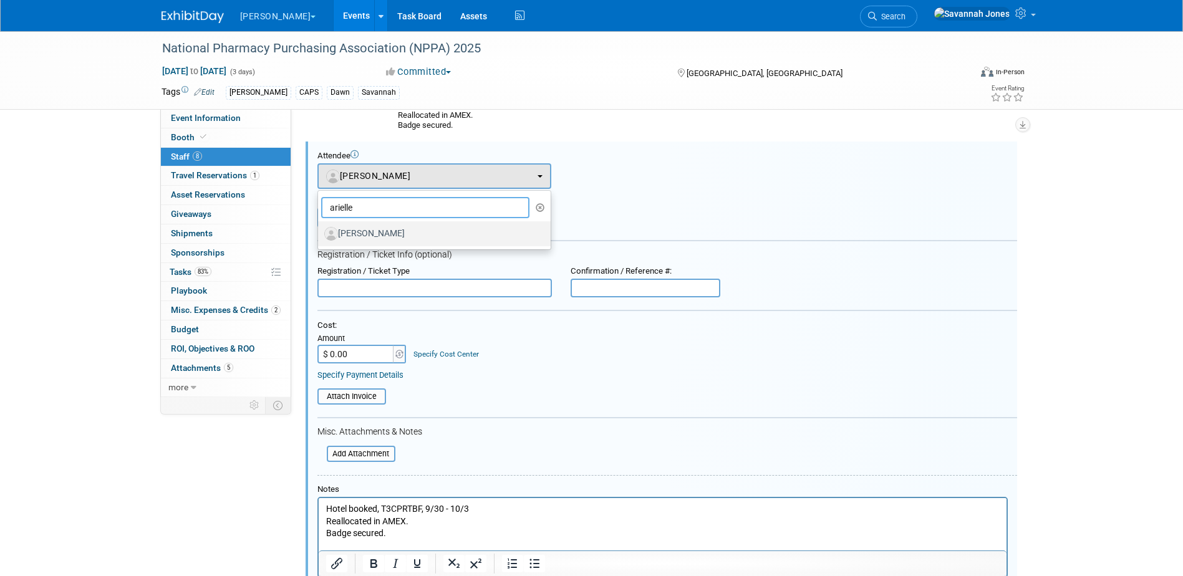
type input "arielle"
click at [387, 231] on label "[PERSON_NAME]" at bounding box center [431, 234] width 214 height 20
click at [320, 231] on input "[PERSON_NAME]" at bounding box center [316, 232] width 8 height 8
select select "d8b4dec3-baf8-4c3f-86f0-4ead43ec0912"
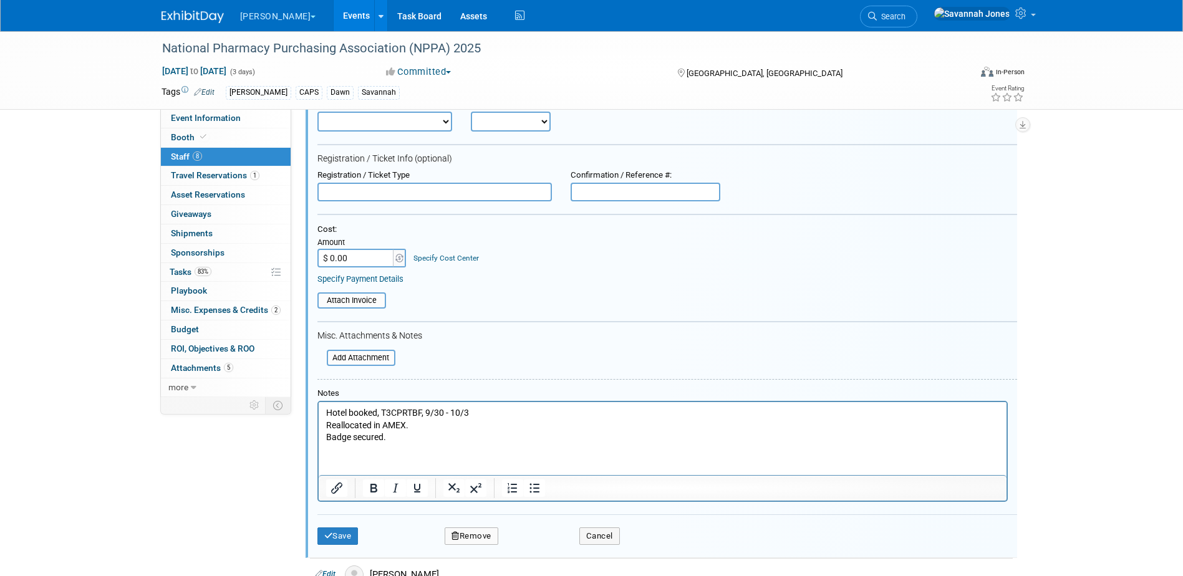
scroll to position [551, 0]
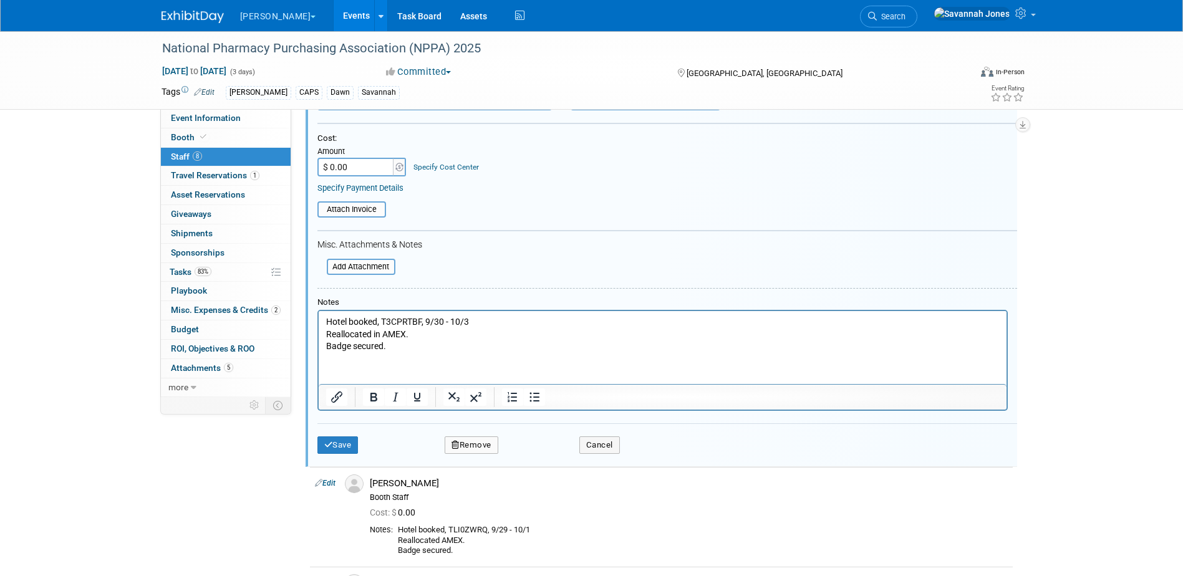
click at [372, 332] on p "Hotel booked, T3CPRTBF, 9/30 - 10/3 Reallocated in AMEX. Badge secured." at bounding box center [663, 334] width 674 height 37
click at [350, 454] on div "Save Remove Cancel" at bounding box center [667, 444] width 700 height 40
click at [349, 438] on button "Save" at bounding box center [337, 445] width 41 height 17
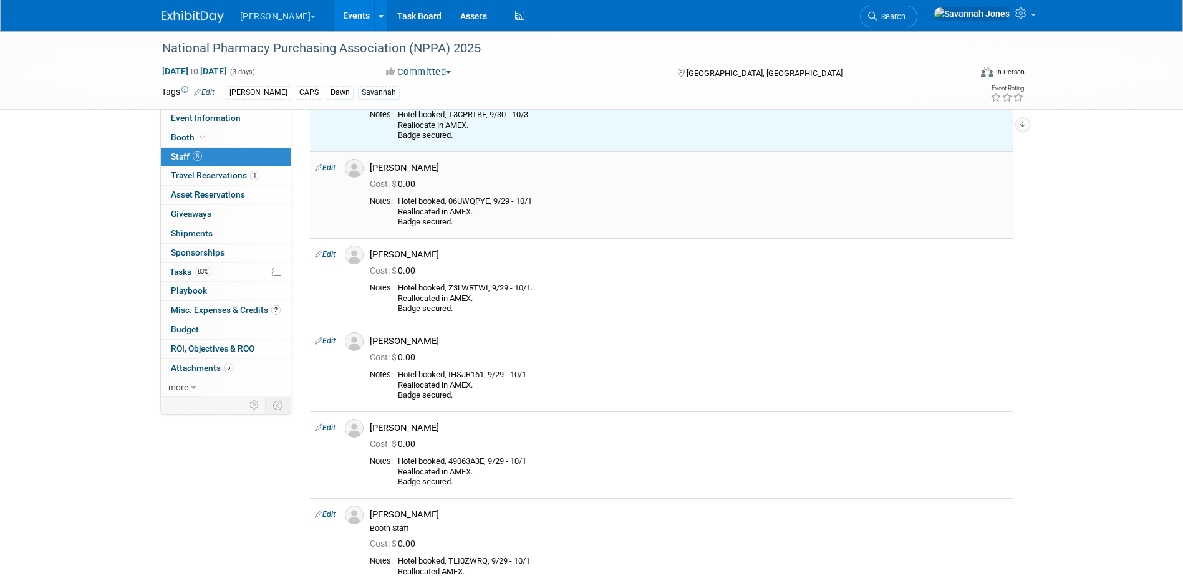
scroll to position [0, 0]
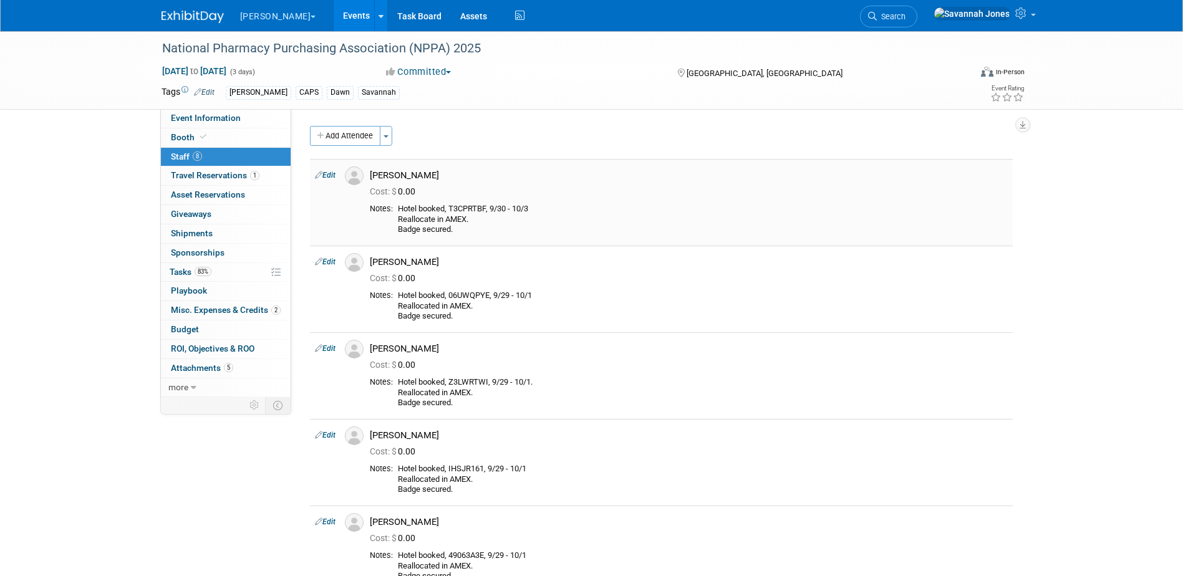
click at [466, 205] on div "Hotel booked, T3CPRTBF, 9/30 - 10/3 Reallocate in AMEX. Badge secured." at bounding box center [703, 219] width 610 height 31
drag, startPoint x: 466, startPoint y: 205, endPoint x: 472, endPoint y: 208, distance: 7.0
click at [472, 208] on div "Hotel booked, T3CPRTBF, 9/30 - 10/3 Reallocate in AMEX. Badge secured." at bounding box center [703, 219] width 610 height 31
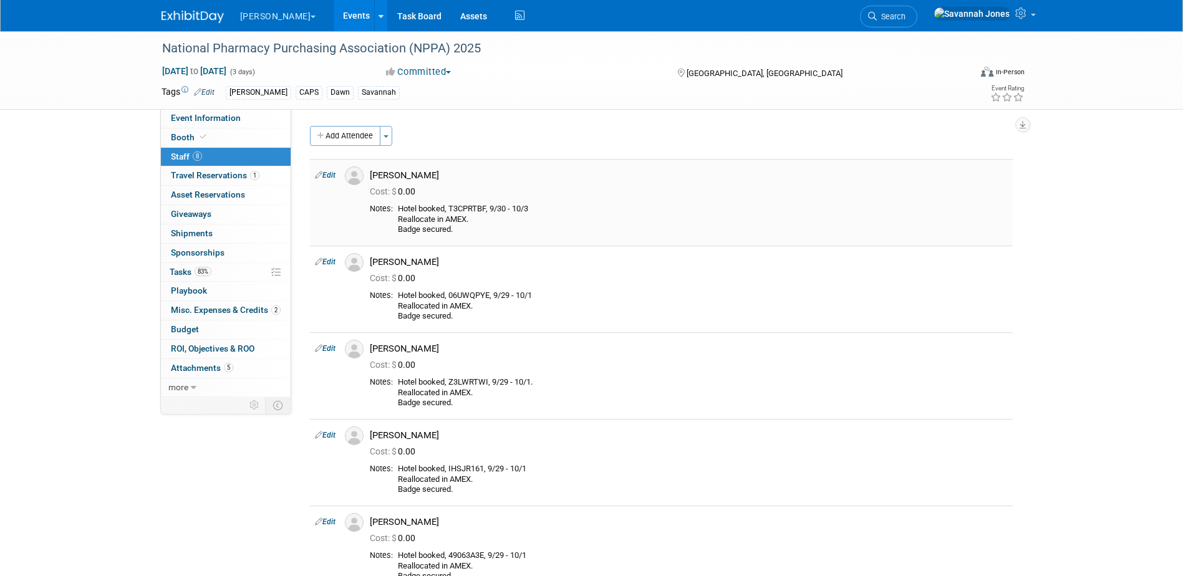
click at [472, 208] on div "Hotel booked, T3CPRTBF, 9/30 - 10/3 Reallocate in AMEX. Badge secured." at bounding box center [703, 219] width 610 height 31
drag, startPoint x: 472, startPoint y: 208, endPoint x: 479, endPoint y: 221, distance: 14.8
click at [479, 221] on div "Hotel booked, T3CPRTBF, 9/30 - 10/3 Reallocate in AMEX. Badge secured." at bounding box center [703, 219] width 610 height 31
click at [472, 211] on div "Hotel booked, T3CPRTBF, 9/30 - 10/3 Reallocate in AMEX. Badge secured." at bounding box center [703, 219] width 610 height 31
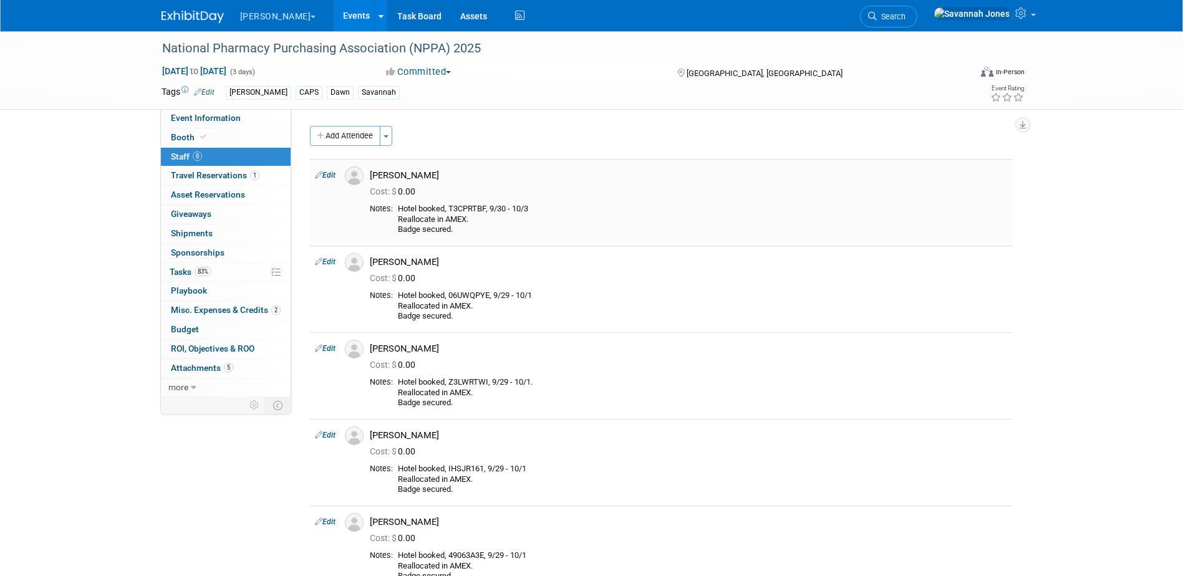
copy div "T3CPRTBF"
click at [205, 114] on span "Event Information" at bounding box center [206, 118] width 70 height 10
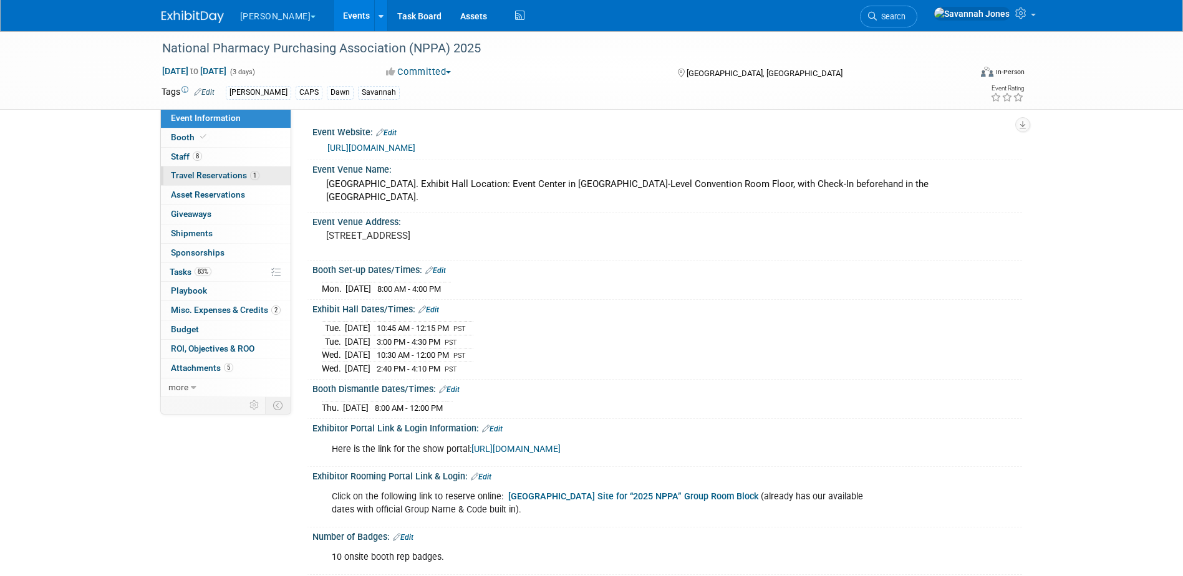
click at [248, 177] on span "Travel Reservations 1" at bounding box center [215, 175] width 89 height 10
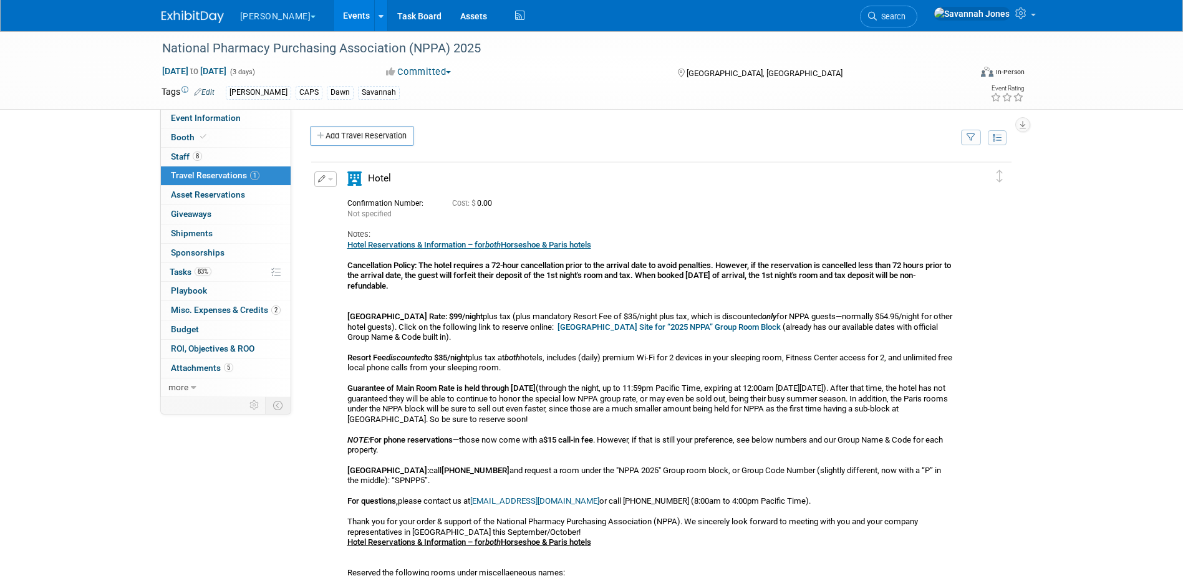
click at [231, 107] on div "National Pharmacy Purchasing Association (NPPA) 2025 Sep 30, 2025 to Oct 2, 202…" at bounding box center [591, 70] width 879 height 78
click at [243, 119] on link "Event Information" at bounding box center [226, 118] width 130 height 19
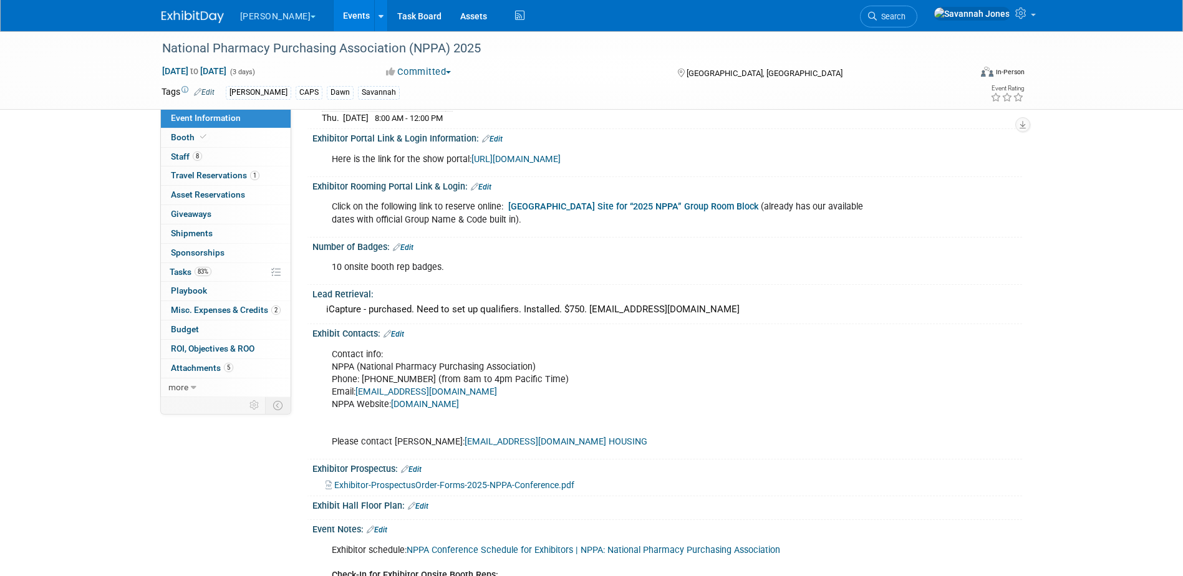
scroll to position [185, 0]
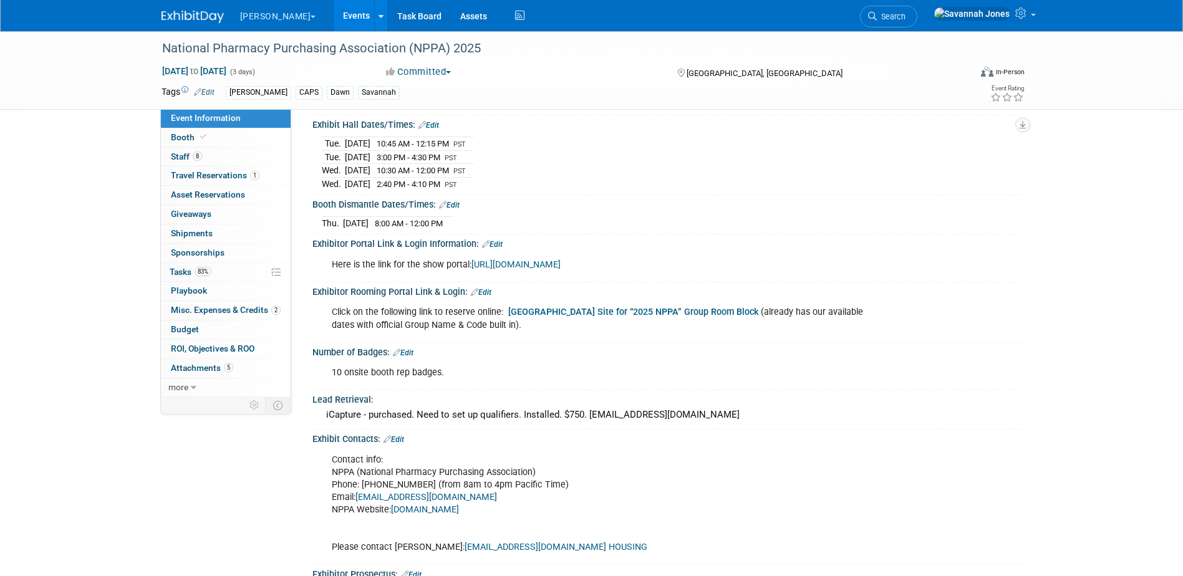
click at [585, 311] on b "Paris LV Hotel Reservation Site for “2025 NPPA” Group Room Block" at bounding box center [633, 312] width 250 height 11
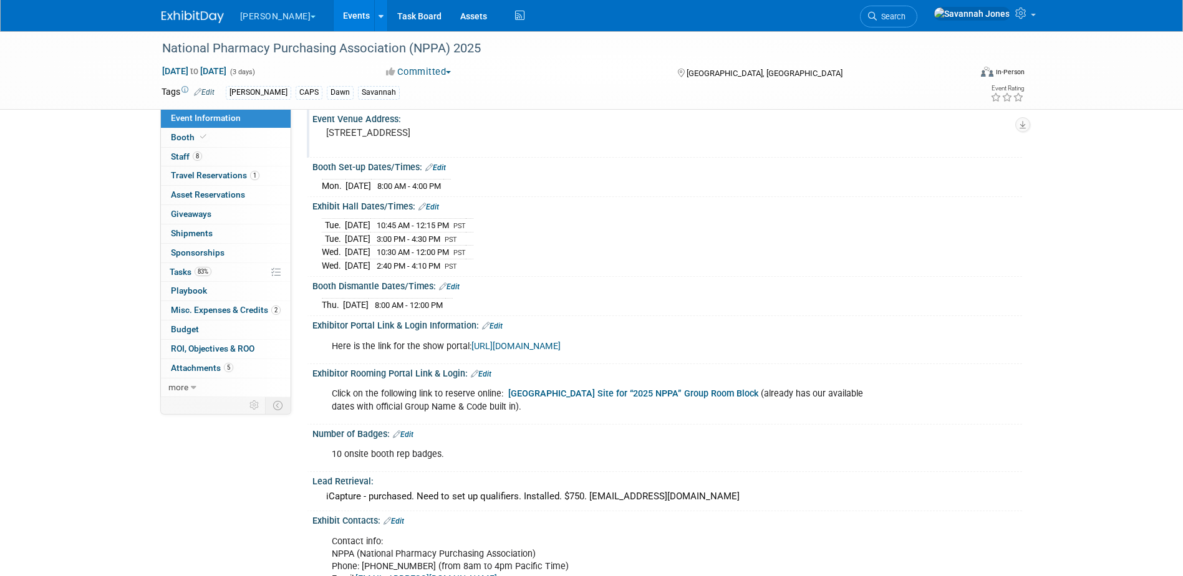
scroll to position [0, 0]
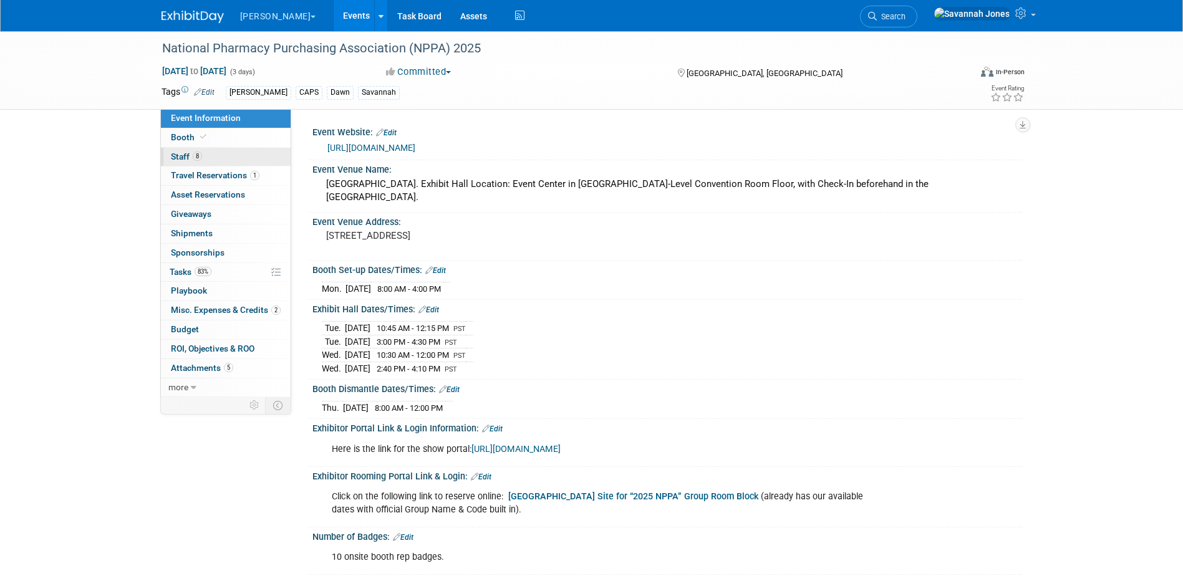
click at [216, 157] on link "8 Staff 8" at bounding box center [226, 157] width 130 height 19
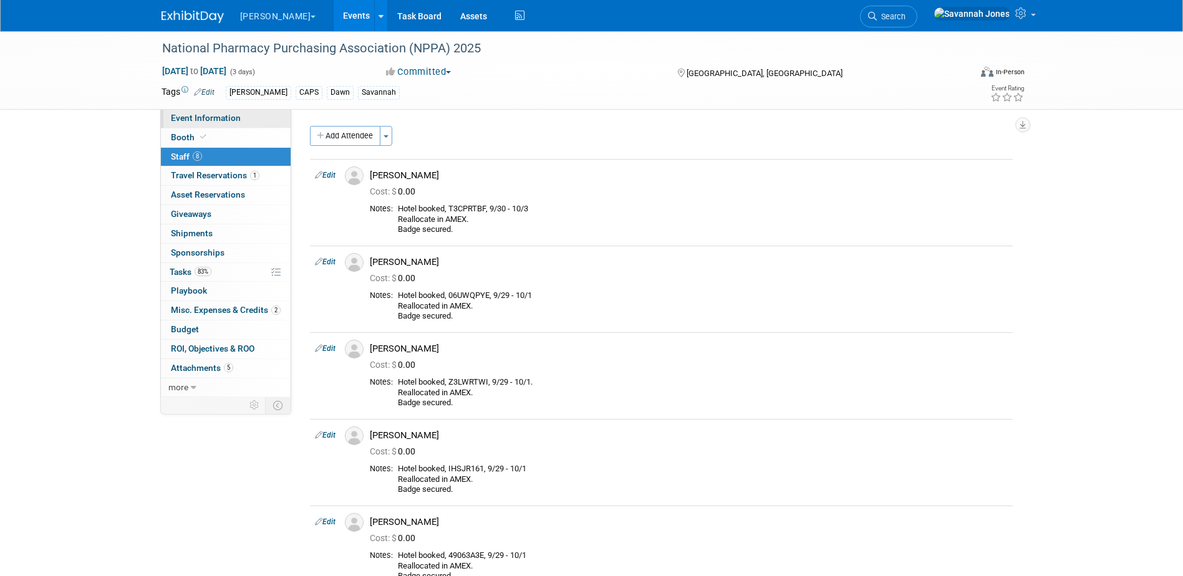
click at [254, 120] on link "Event Information" at bounding box center [226, 118] width 130 height 19
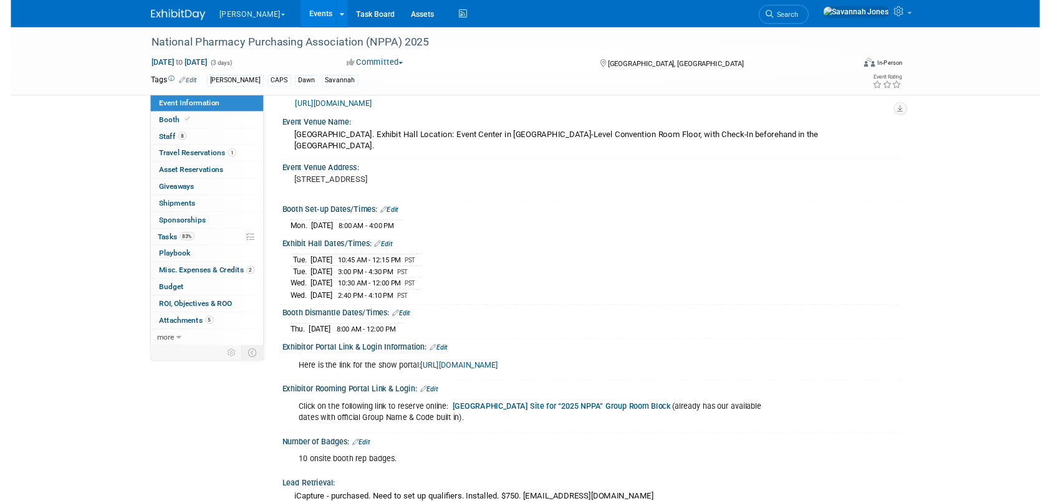
scroll to position [62, 0]
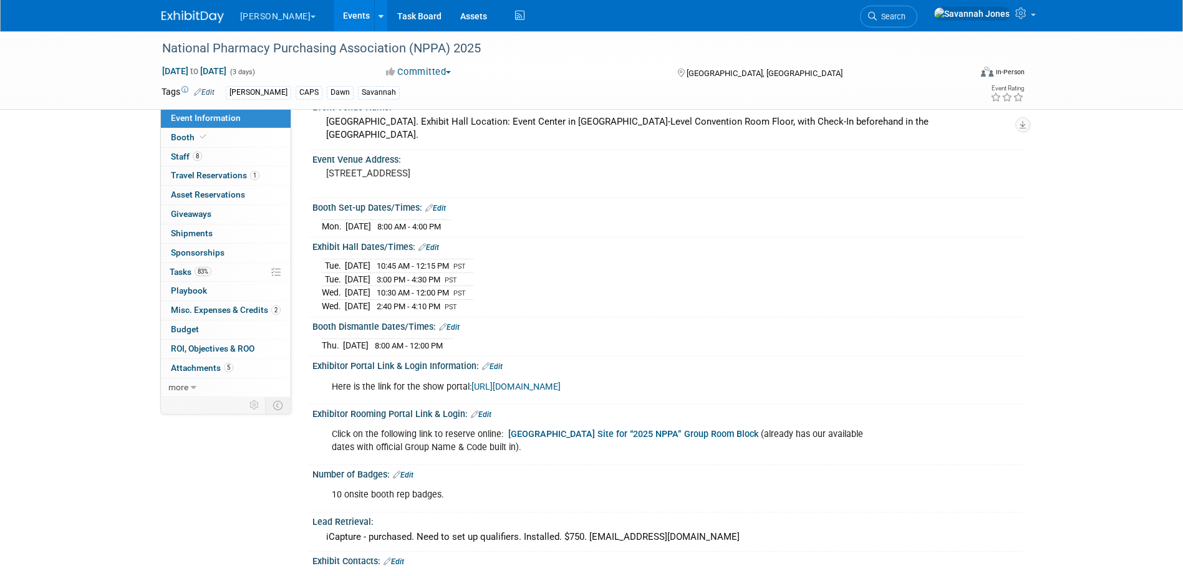
click at [621, 435] on b "Paris LV Hotel Reservation Site for “2025 NPPA” Group Room Block" at bounding box center [633, 434] width 250 height 11
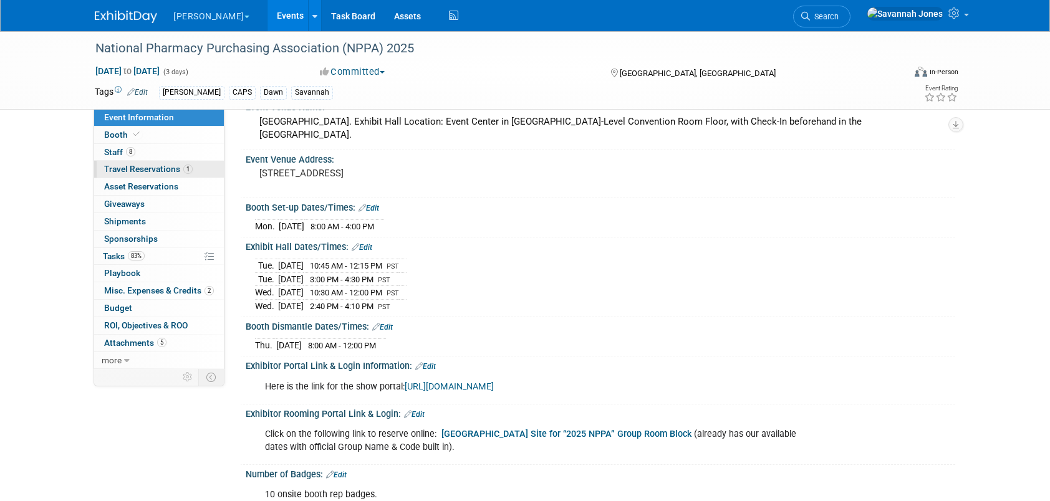
click at [126, 168] on span "Travel Reservations 1" at bounding box center [148, 169] width 89 height 10
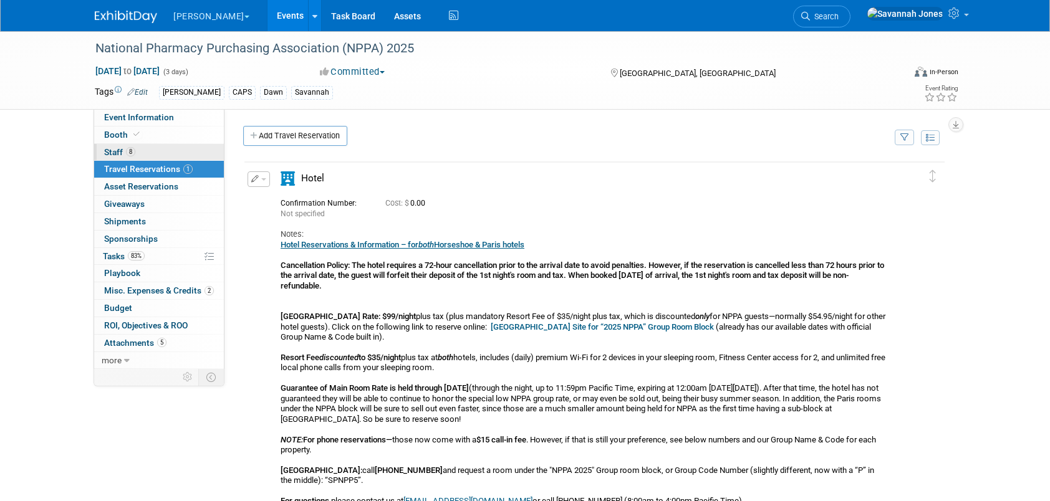
click at [113, 153] on span "Staff 8" at bounding box center [119, 152] width 31 height 10
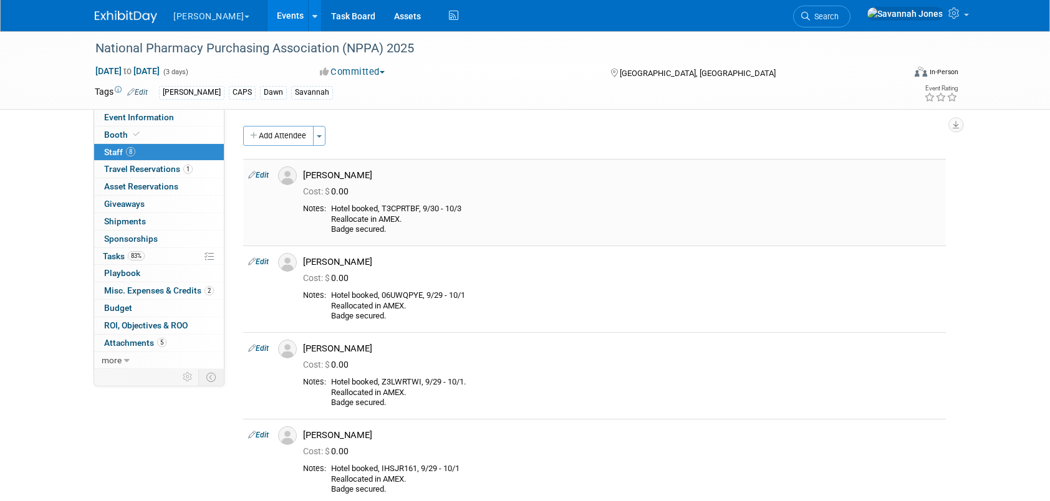
click at [409, 209] on div "Hotel booked, T3CPRTBF, 9/30 - 10/3 Reallocate in AMEX. Badge secured." at bounding box center [636, 219] width 610 height 31
click at [409, 210] on div "Hotel booked, T3CPRTBF, 9/30 - 10/3 Reallocate in AMEX. Badge secured." at bounding box center [636, 219] width 610 height 31
copy div "T3CPRTBF"
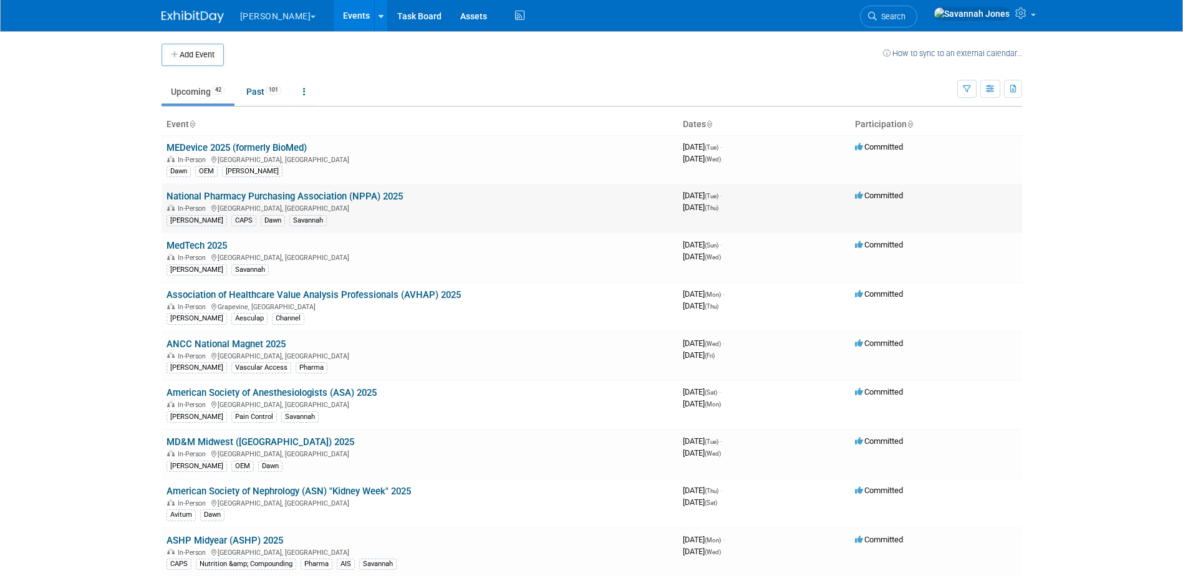
click at [335, 188] on td "National Pharmacy Purchasing Association (NPPA) 2025 In-Person [GEOGRAPHIC_DATA…" at bounding box center [420, 208] width 516 height 49
click at [341, 194] on link "National Pharmacy Purchasing Association (NPPA) 2025" at bounding box center [285, 196] width 236 height 11
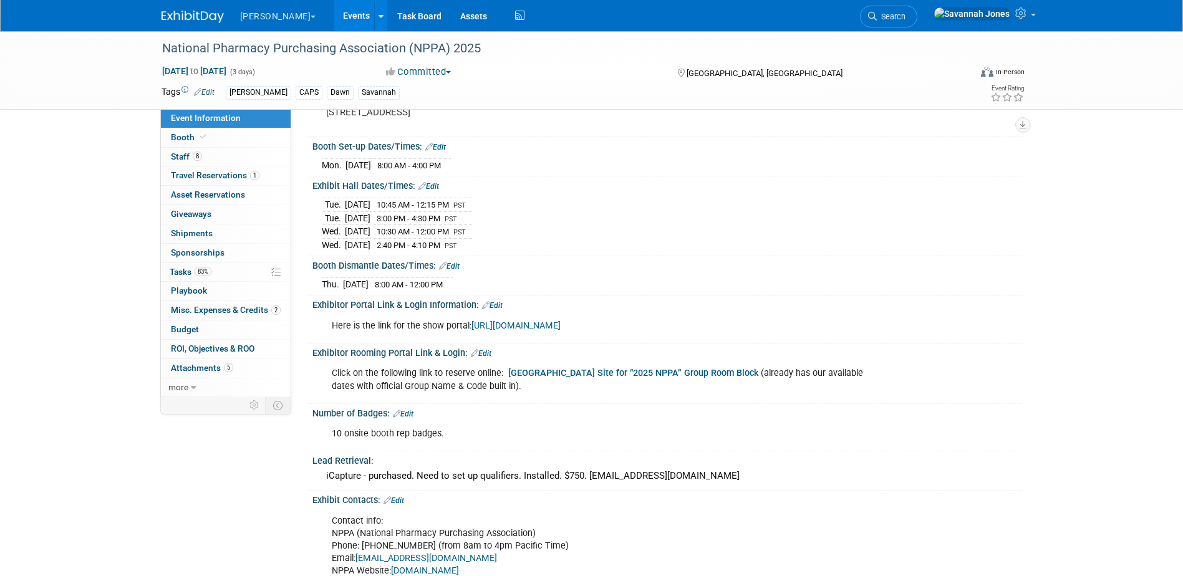
scroll to position [125, 0]
click at [556, 324] on link "[URL][DOMAIN_NAME]" at bounding box center [516, 324] width 89 height 11
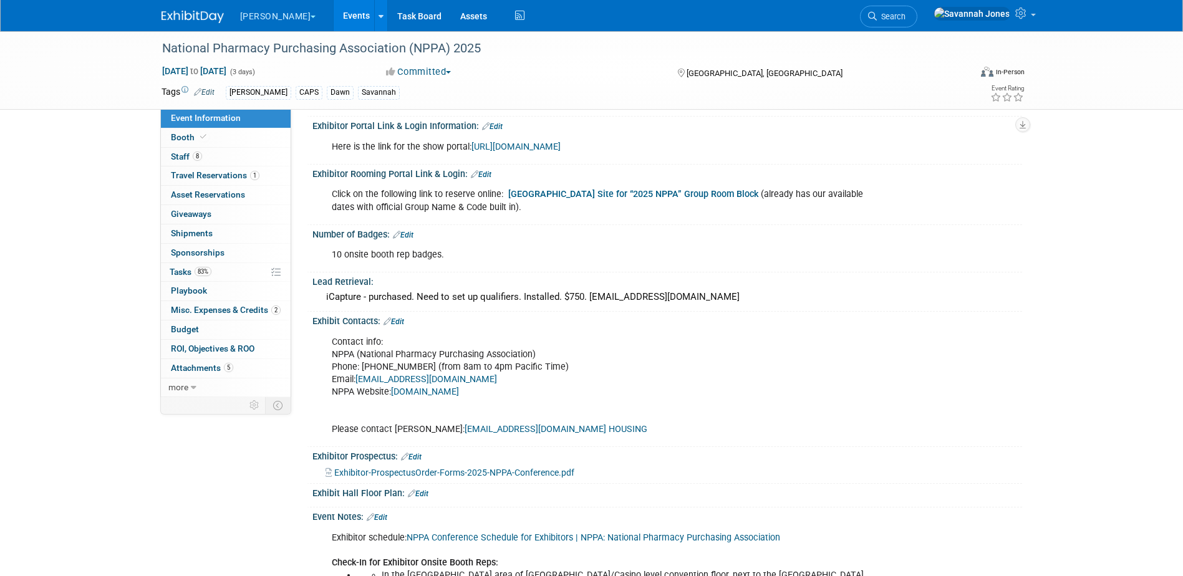
scroll to position [249, 0]
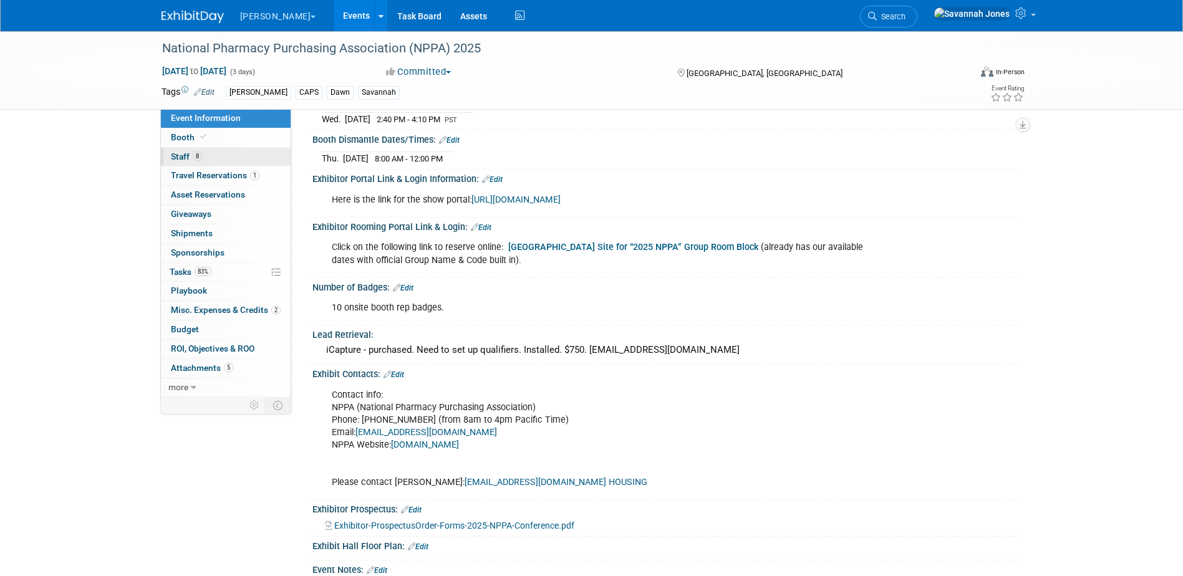
click at [236, 153] on link "8 Staff 8" at bounding box center [226, 157] width 130 height 19
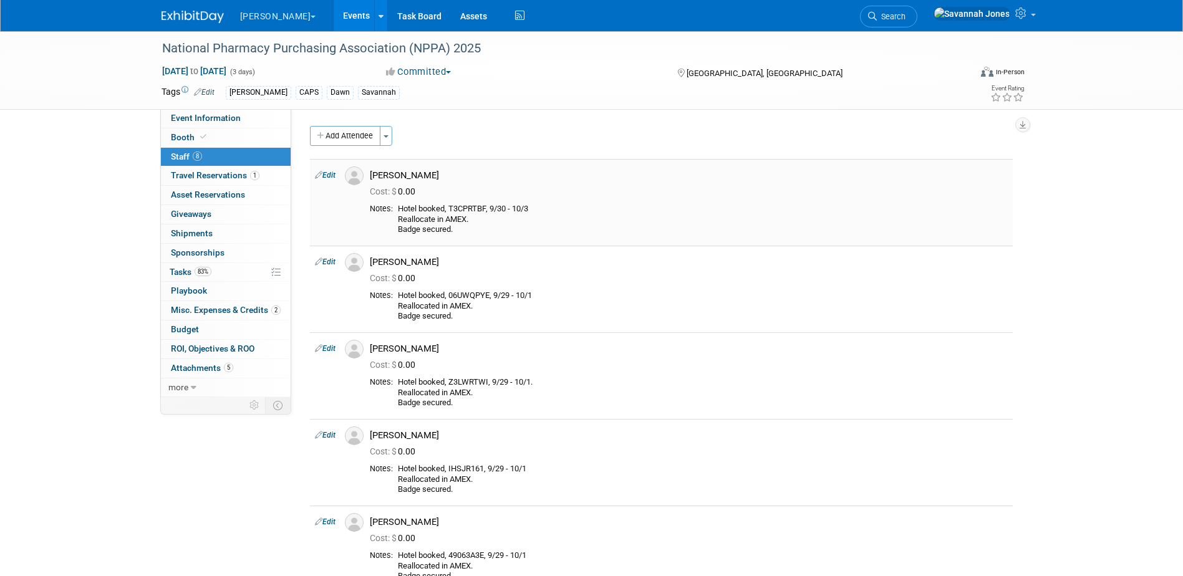
click at [325, 169] on td "Edit" at bounding box center [325, 202] width 30 height 87
click at [327, 172] on link "Edit" at bounding box center [325, 175] width 21 height 9
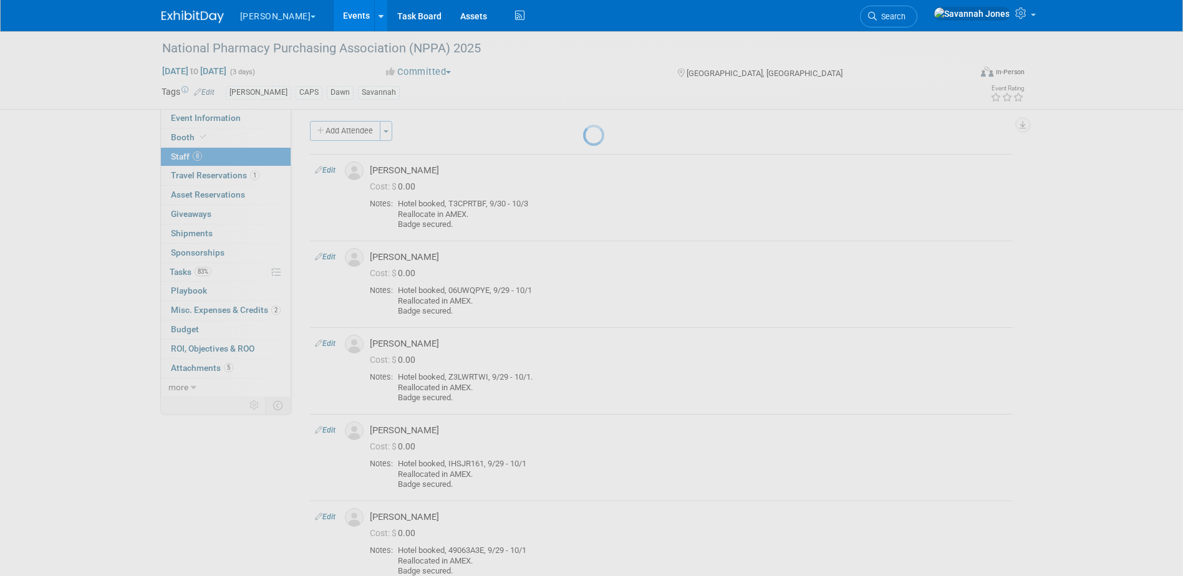
select select "d8b4dec3-baf8-4c3f-86f0-4ead43ec0912"
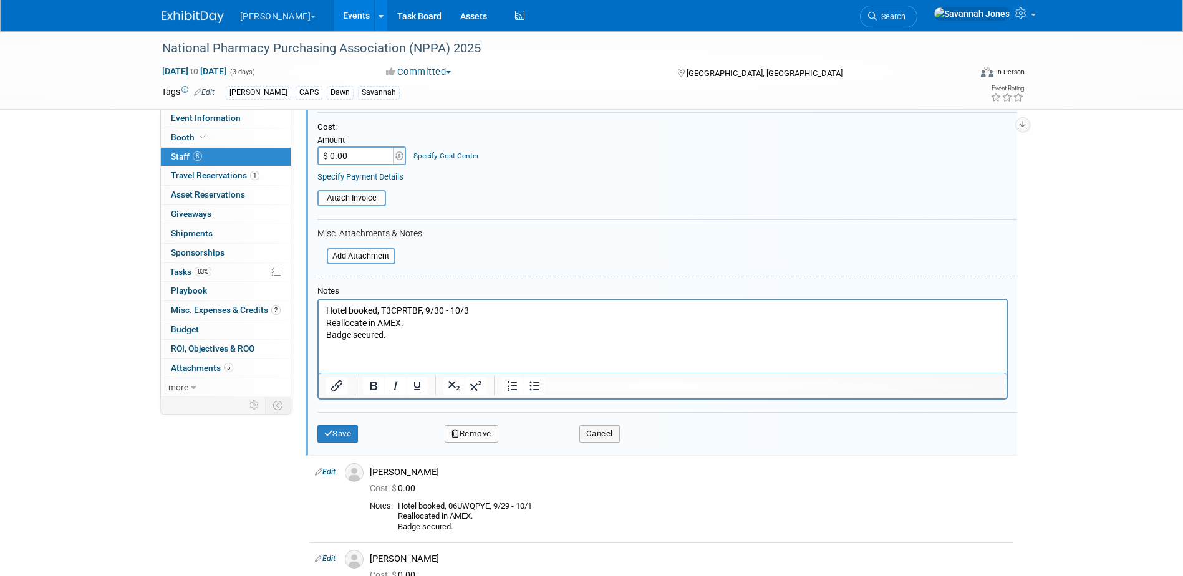
scroll to position [267, 0]
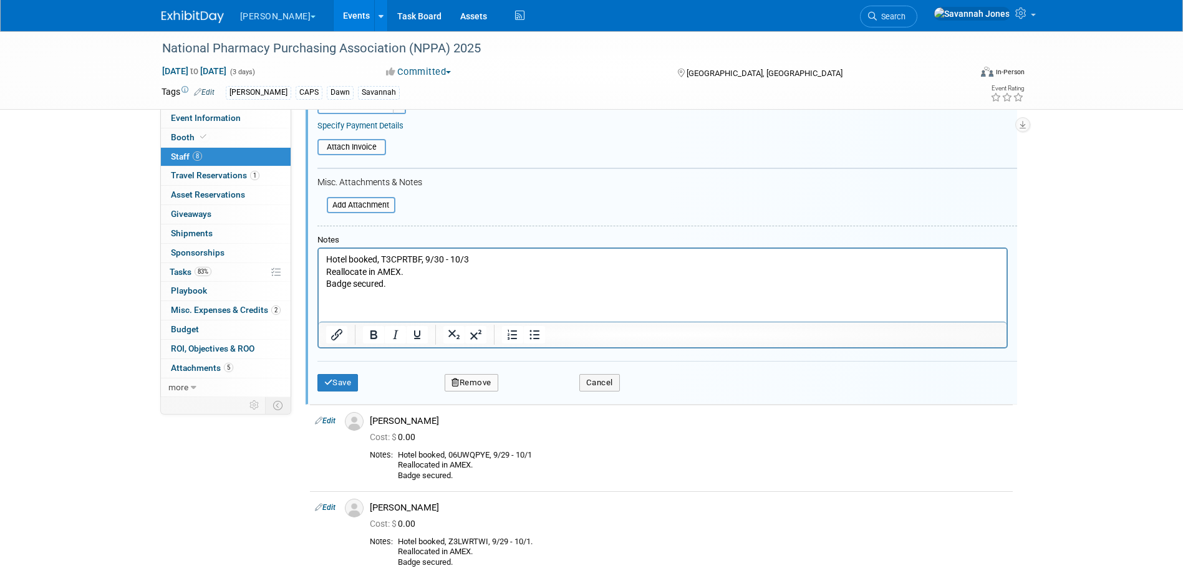
click at [407, 271] on p "Hotel booked, T3CPRTBF, 9/30 - 10/3 Reallocate in AMEX. Badge secured." at bounding box center [663, 272] width 674 height 37
click at [410, 291] on html "Hotel booked, T3CPRTBF, 9/30 - 10/3 Reallocate in AMEX. Badge secured." at bounding box center [662, 270] width 688 height 42
click at [409, 284] on p "Hotel booked, T3CPRTBF, 9/30 - 10/3 Reallocate in AMEX. Badge secured." at bounding box center [663, 272] width 674 height 37
click at [341, 384] on button "Save" at bounding box center [337, 382] width 41 height 17
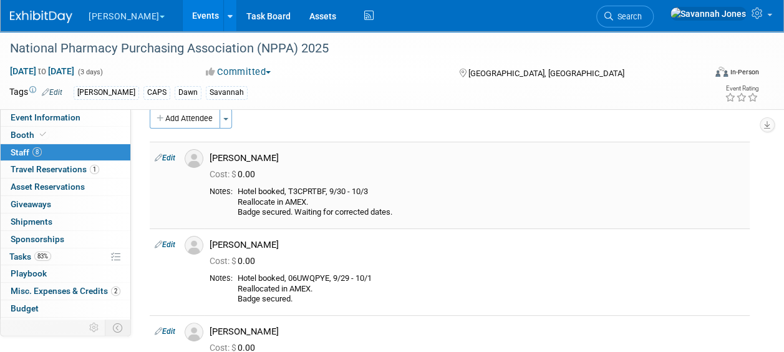
scroll to position [17, 0]
